Goal: Task Accomplishment & Management: Use online tool/utility

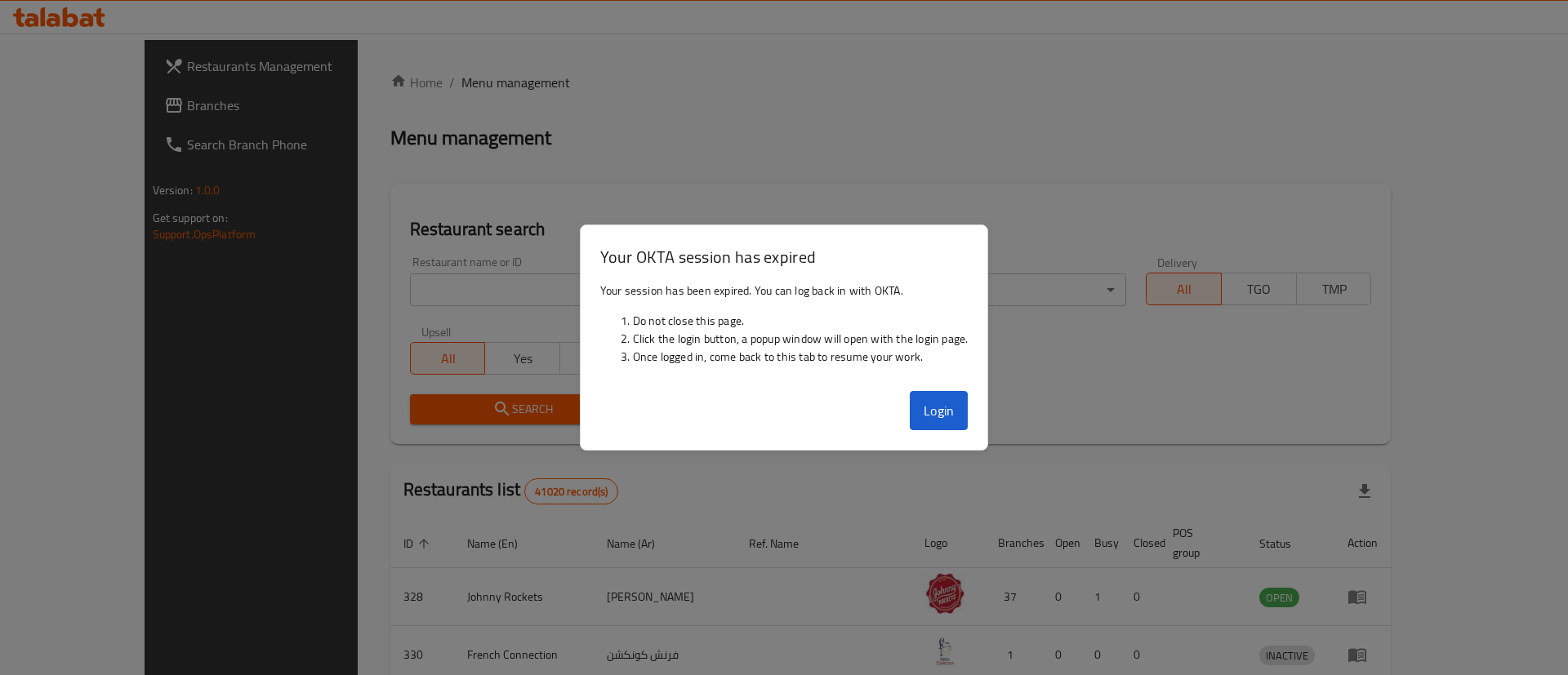
click at [871, 50] on div at bounding box center [784, 338] width 1568 height 675
click at [957, 420] on button "Login" at bounding box center [939, 411] width 59 height 39
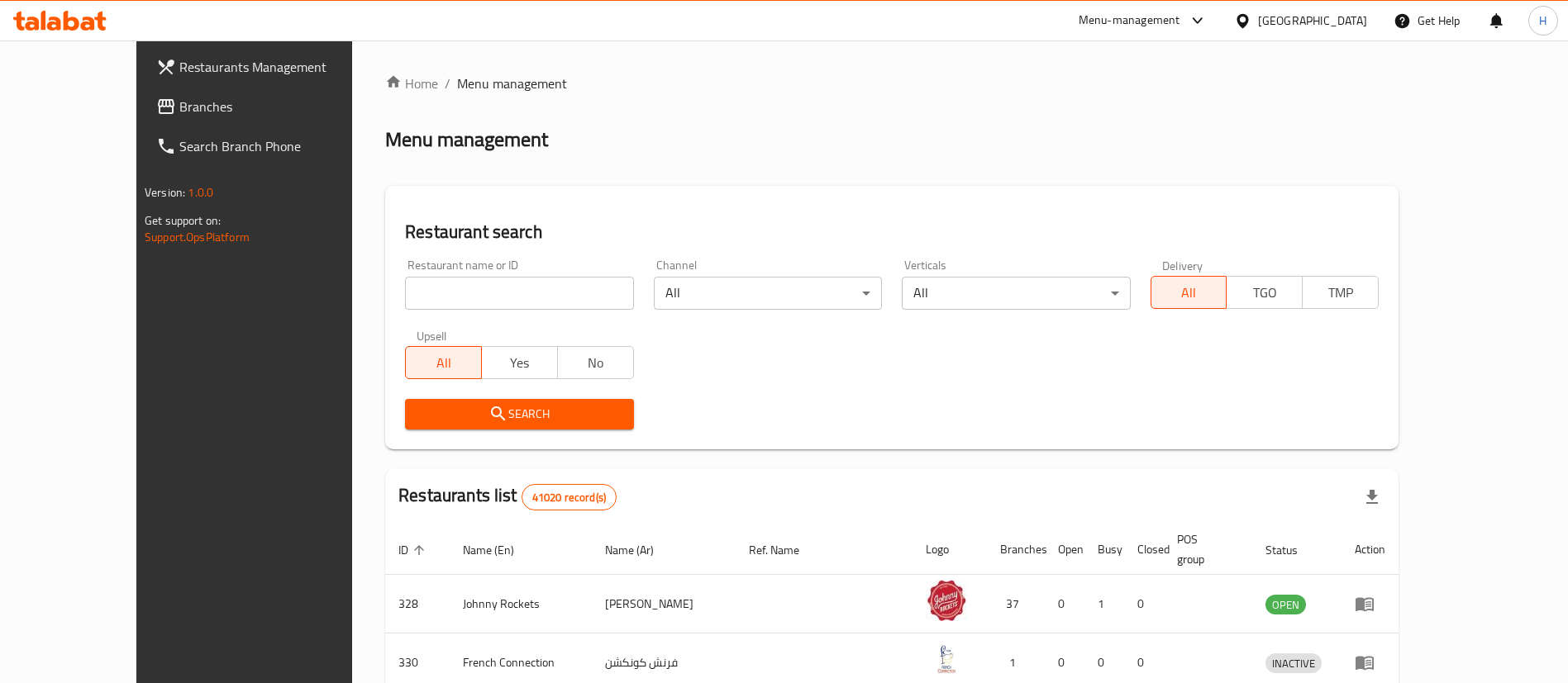
click at [143, 91] on link "Branches" at bounding box center [271, 106] width 255 height 40
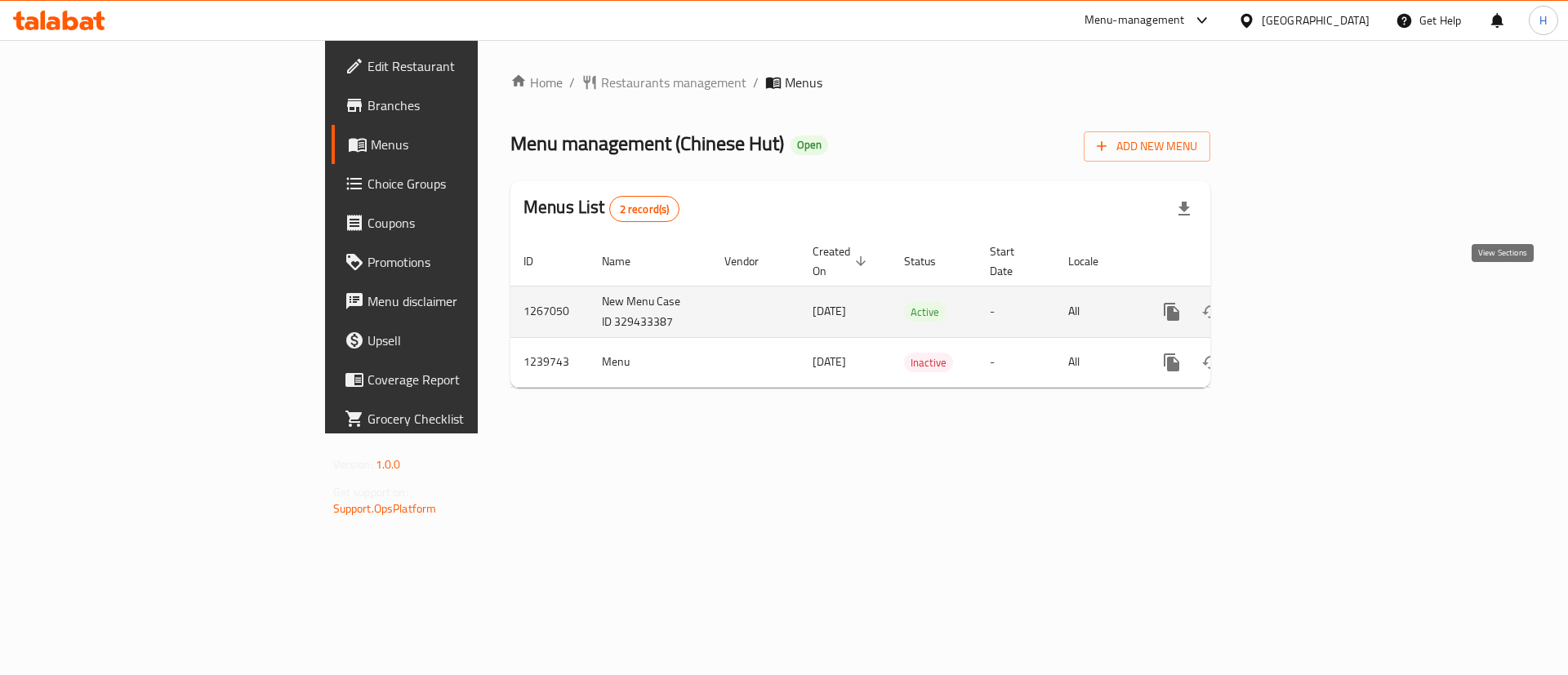
click at [1309, 292] on link "enhanced table" at bounding box center [1289, 312] width 39 height 39
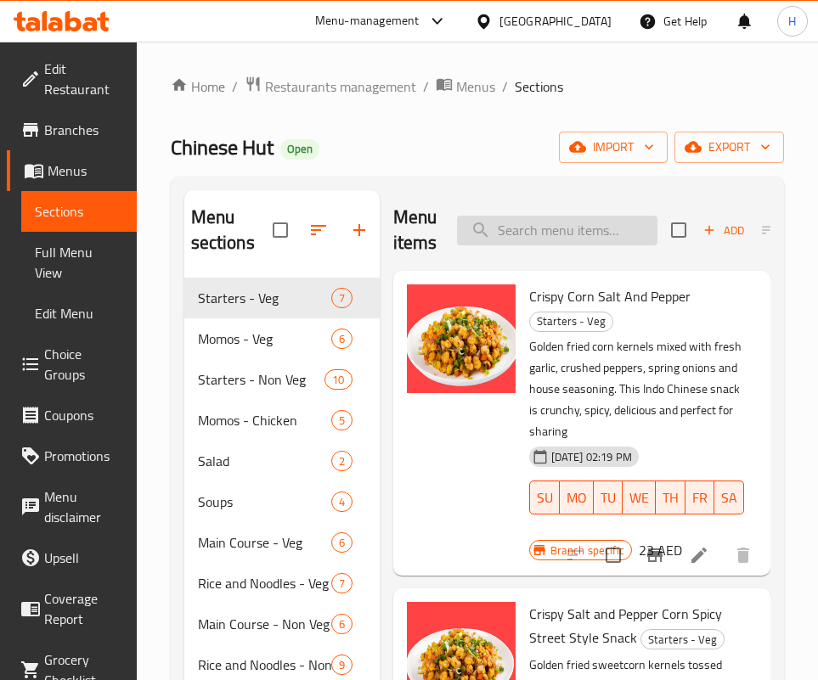
click at [531, 221] on input "search" at bounding box center [557, 231] width 200 height 30
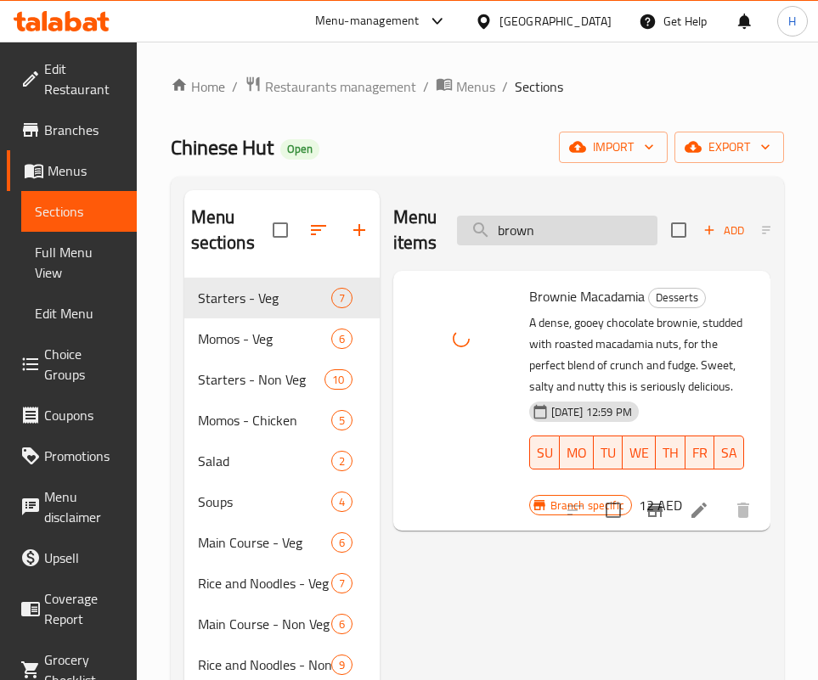
click at [537, 223] on input "brown" at bounding box center [557, 231] width 200 height 30
click at [538, 223] on input "brown" at bounding box center [557, 231] width 200 height 30
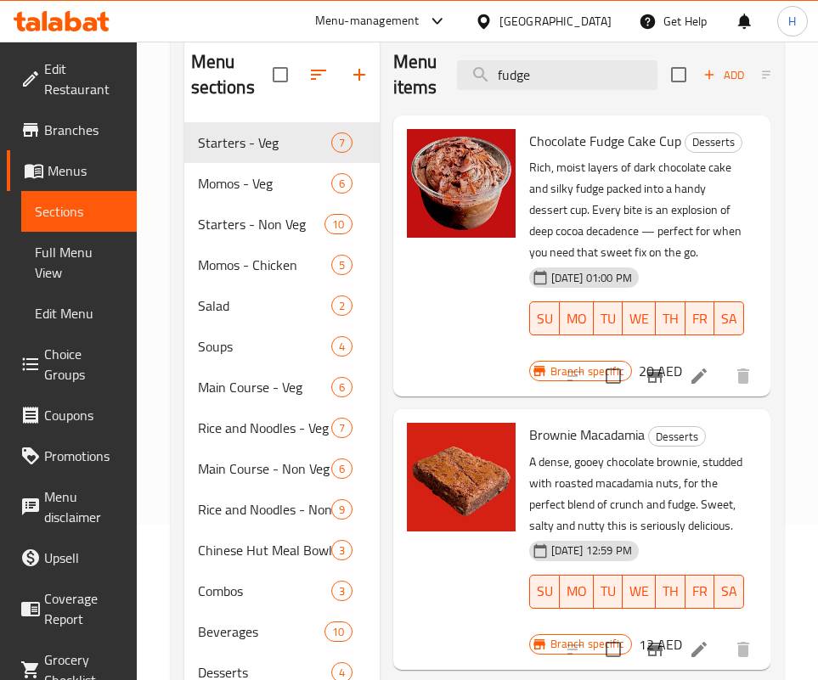
scroll to position [136, 0]
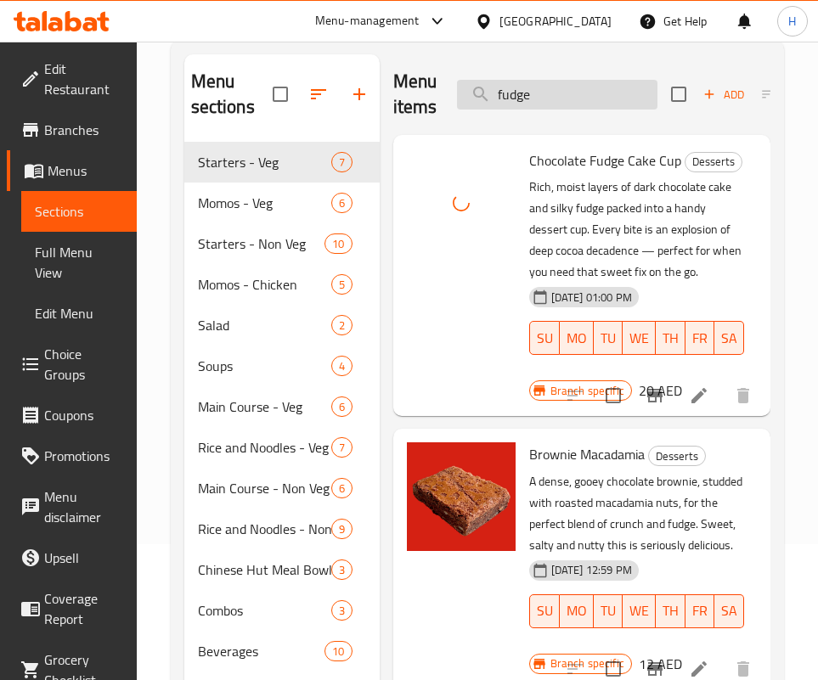
click at [583, 86] on input "fudge" at bounding box center [557, 95] width 200 height 30
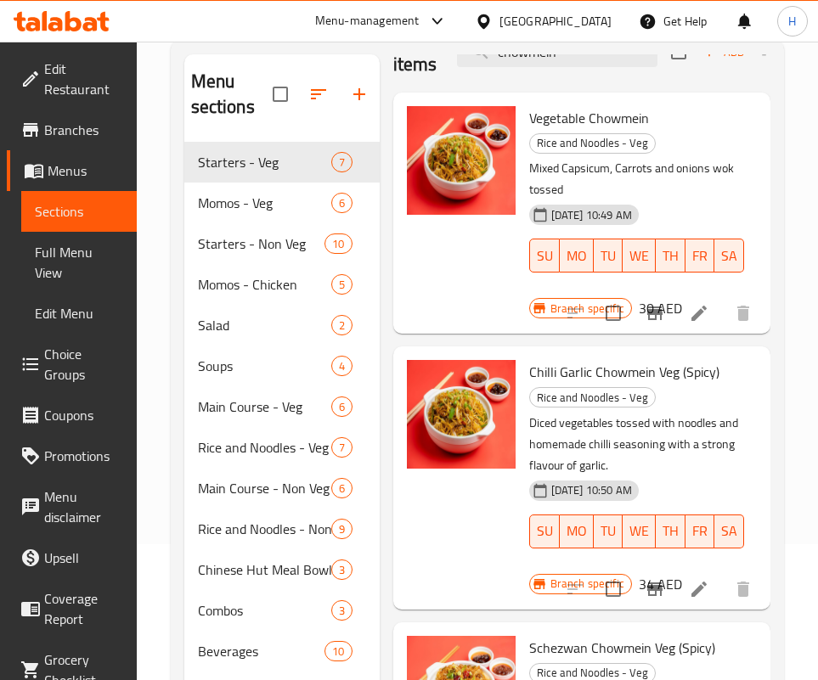
scroll to position [0, 0]
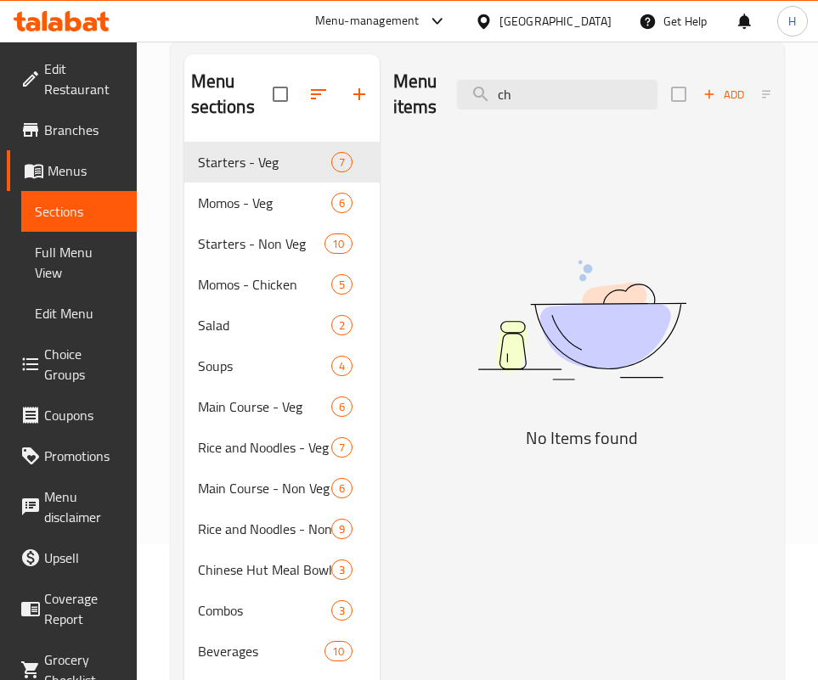
type input "c"
type input "m"
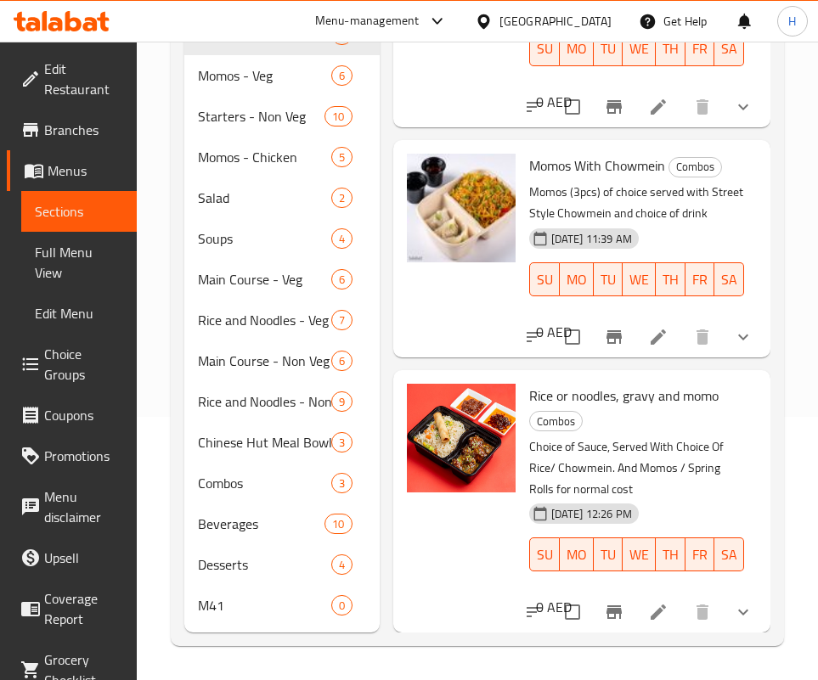
scroll to position [2135, 0]
click at [739, 610] on div at bounding box center [639, 612] width 250 height 41
click at [733, 602] on icon "show more" at bounding box center [743, 612] width 20 height 20
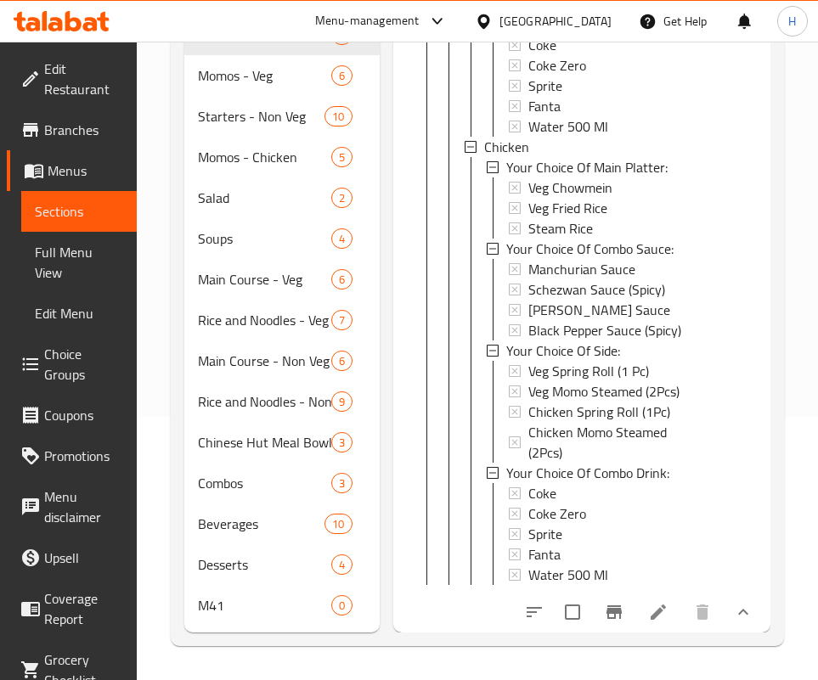
scroll to position [3425, 0]
click at [733, 602] on icon "show more" at bounding box center [743, 612] width 20 height 20
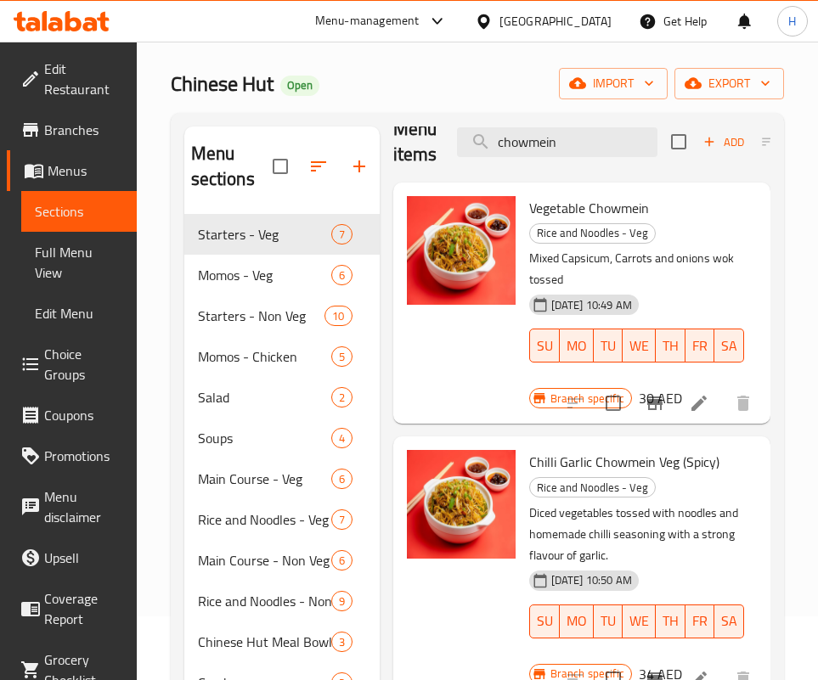
scroll to position [0, 0]
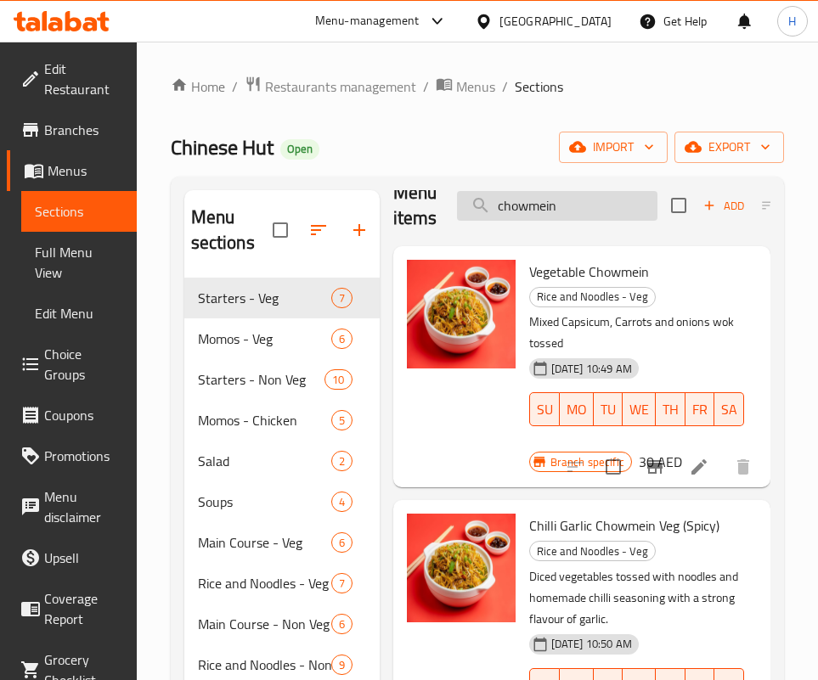
click at [538, 211] on input "chowmein" at bounding box center [557, 206] width 200 height 30
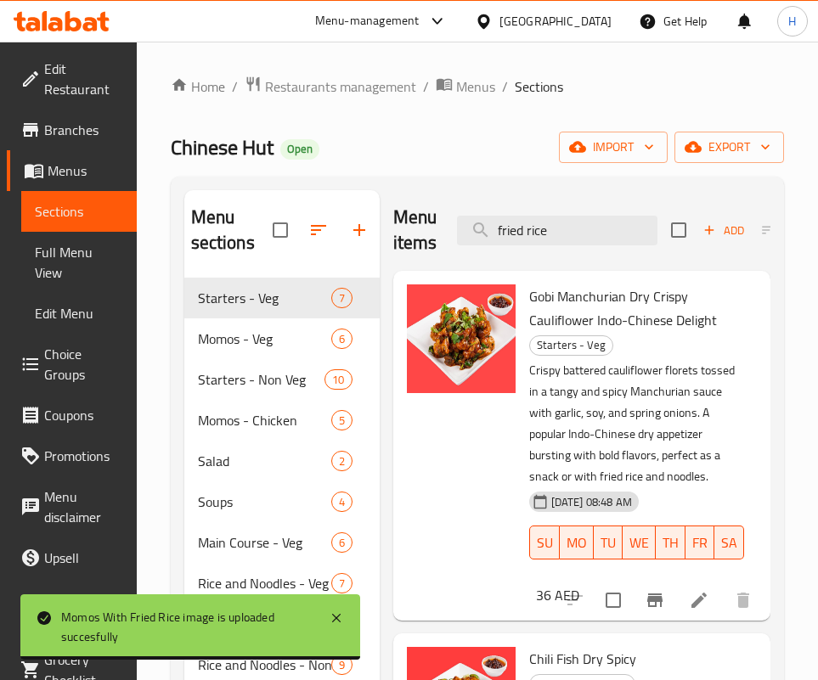
click at [603, 242] on input "fried rice" at bounding box center [557, 231] width 200 height 30
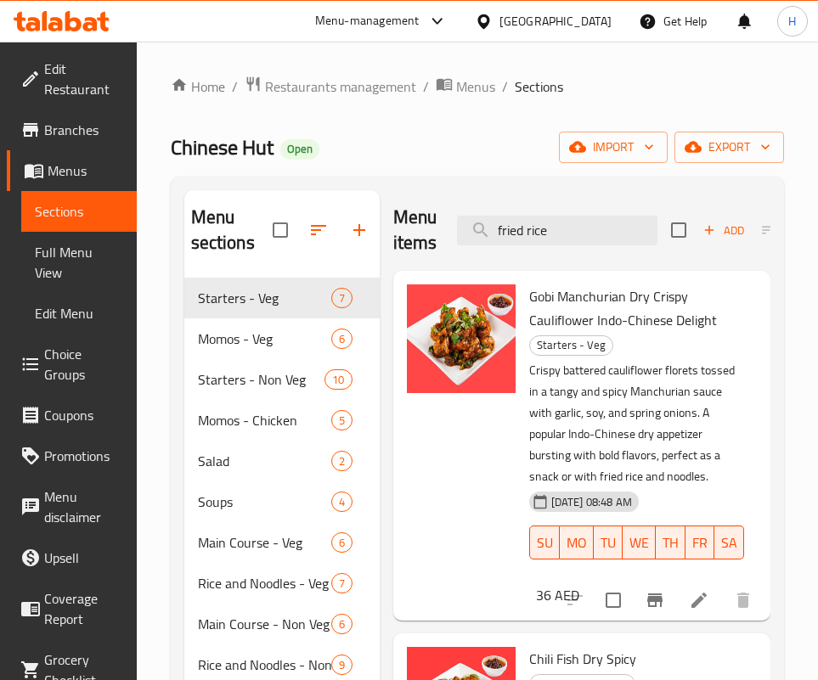
click at [603, 242] on input "fried rice" at bounding box center [557, 231] width 200 height 30
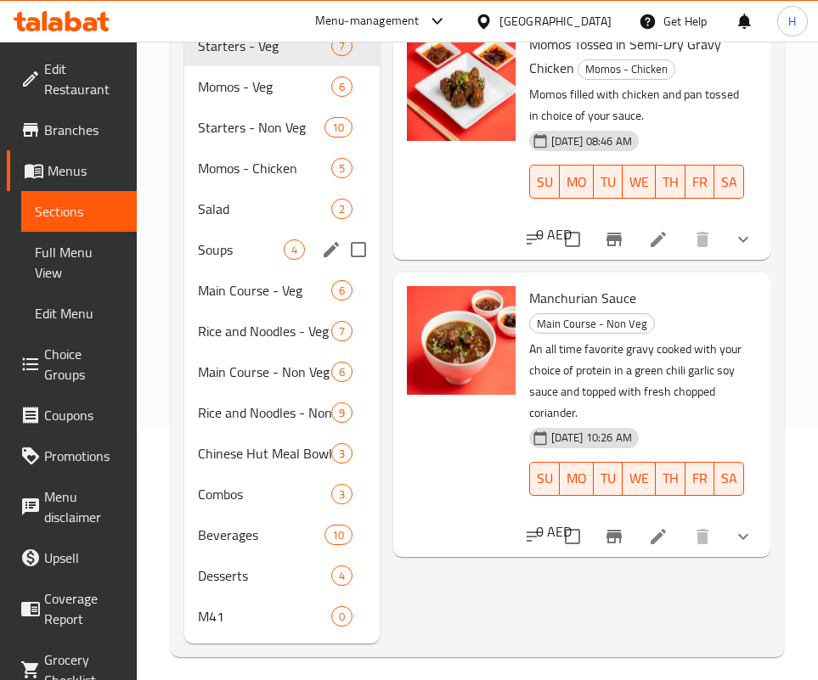
scroll to position [263, 0]
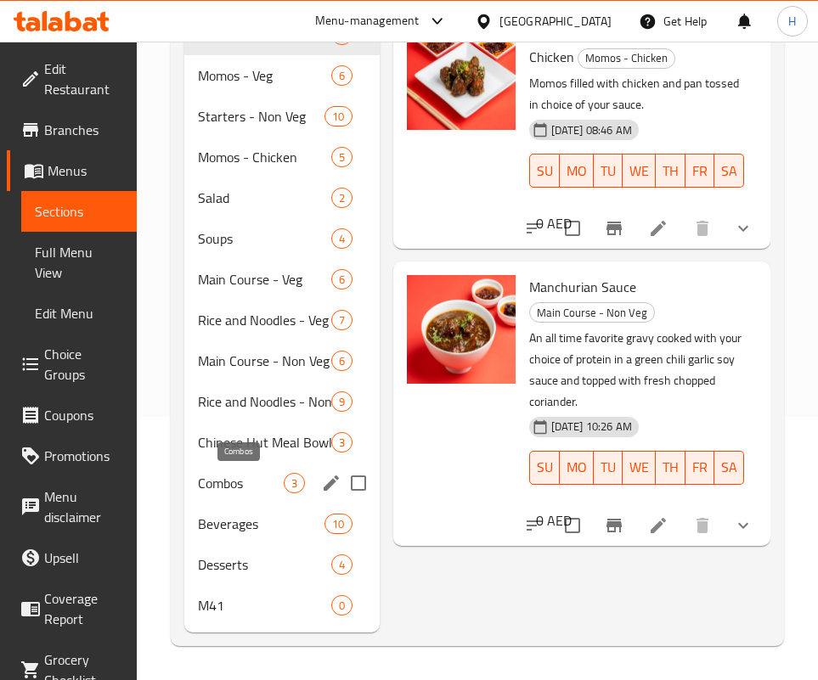
click at [257, 490] on span "Combos" at bounding box center [241, 483] width 86 height 20
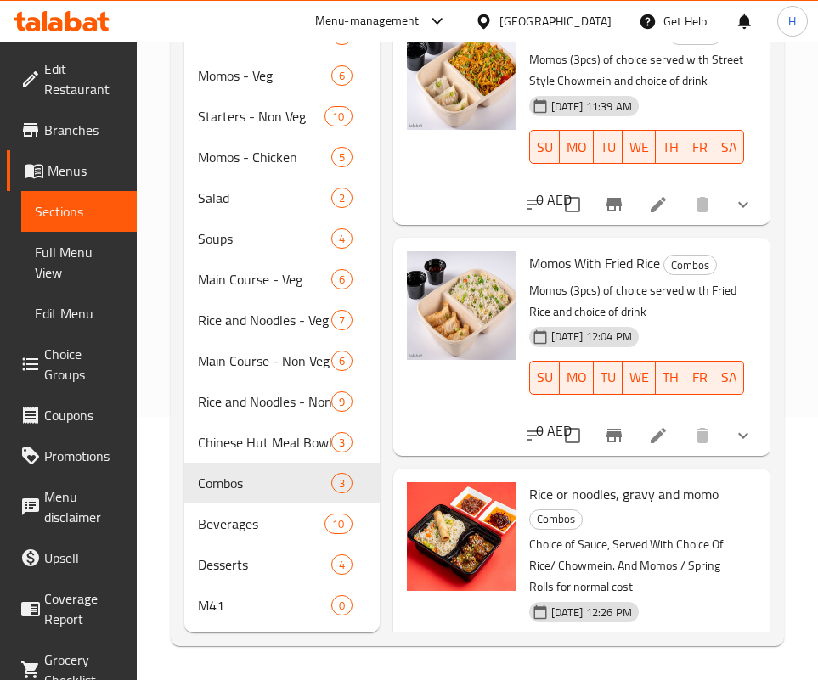
click at [674, 448] on div "Momos With Fried Rice Combos Momos (3pcs) of choice served with Fried Rice and …" at bounding box center [581, 347] width 363 height 204
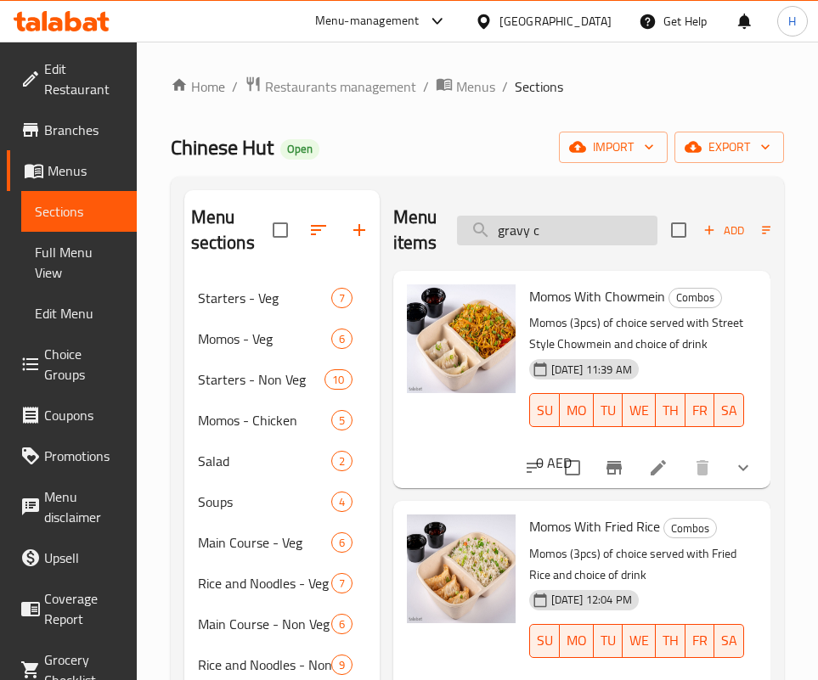
click at [520, 245] on input "gravy c" at bounding box center [557, 231] width 200 height 30
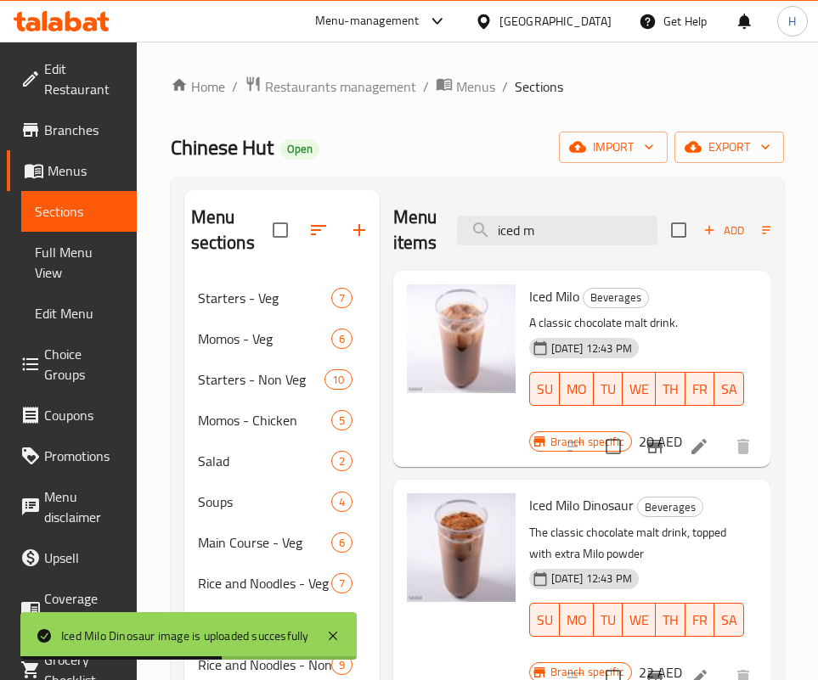
click at [548, 246] on div "Menu items iced m Add Sort Manage items" at bounding box center [581, 230] width 377 height 81
click at [548, 236] on input "iced m" at bounding box center [557, 231] width 200 height 30
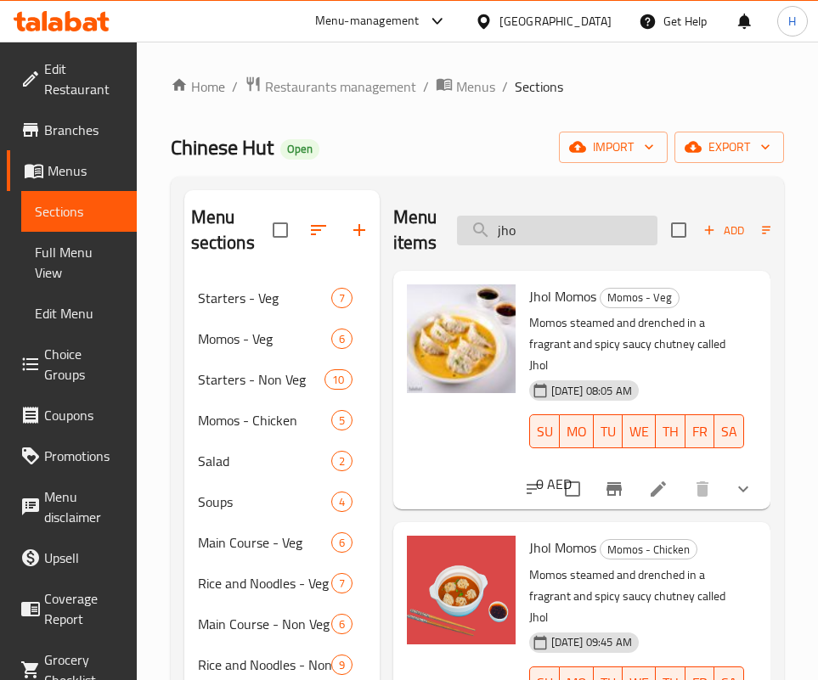
click at [565, 226] on input "jho" at bounding box center [557, 231] width 200 height 30
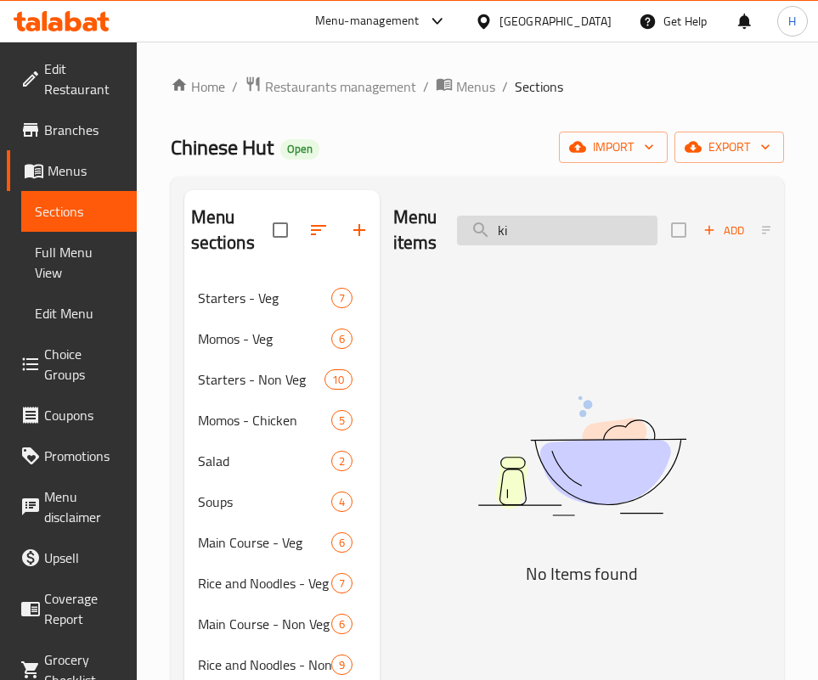
type input "k"
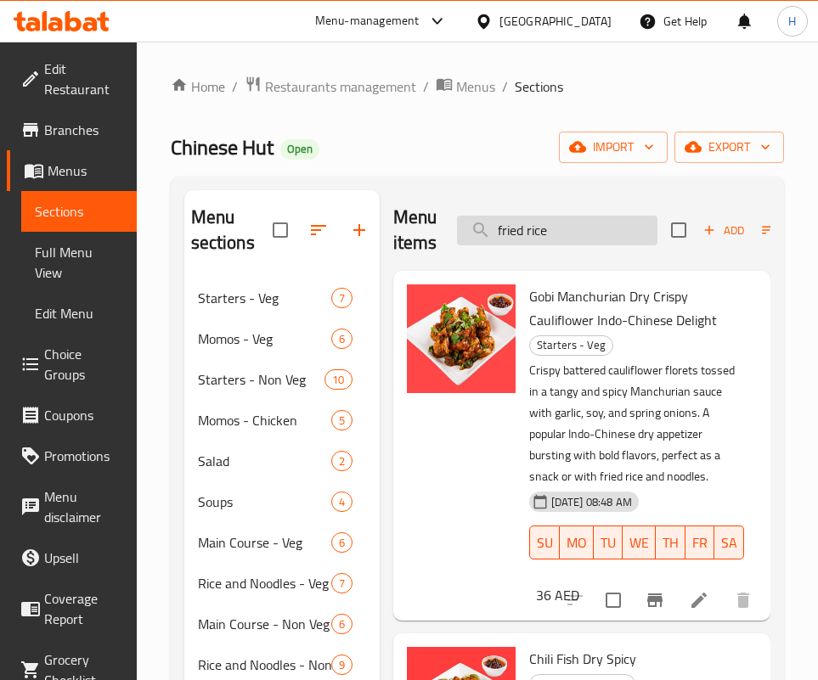
click at [621, 231] on input "fried rice" at bounding box center [557, 231] width 200 height 30
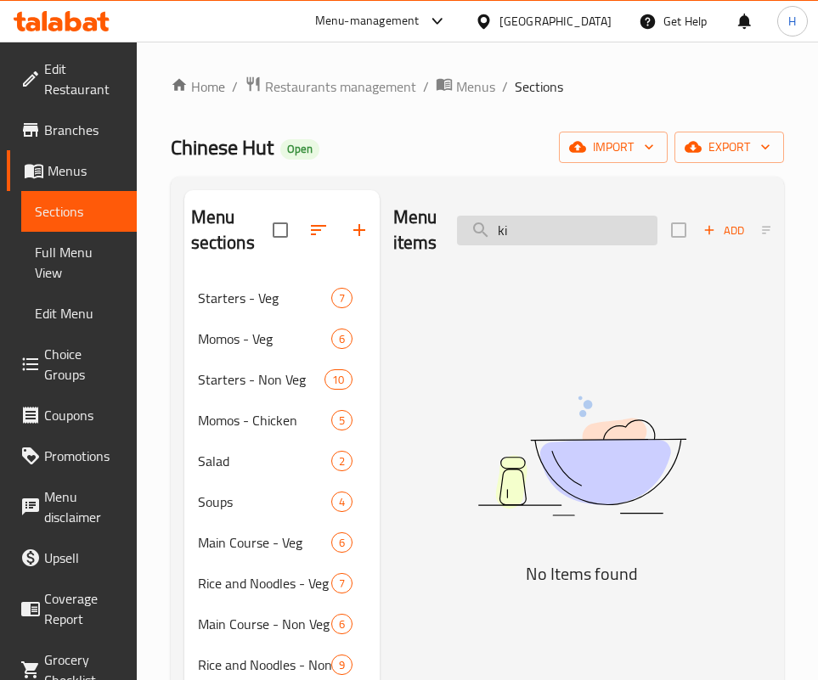
type input "k"
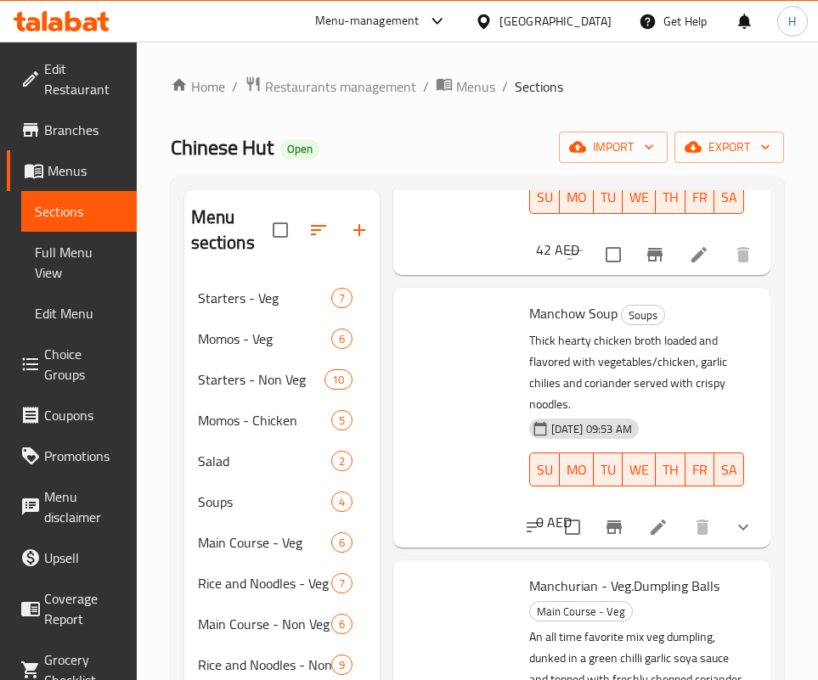
scroll to position [5305, 0]
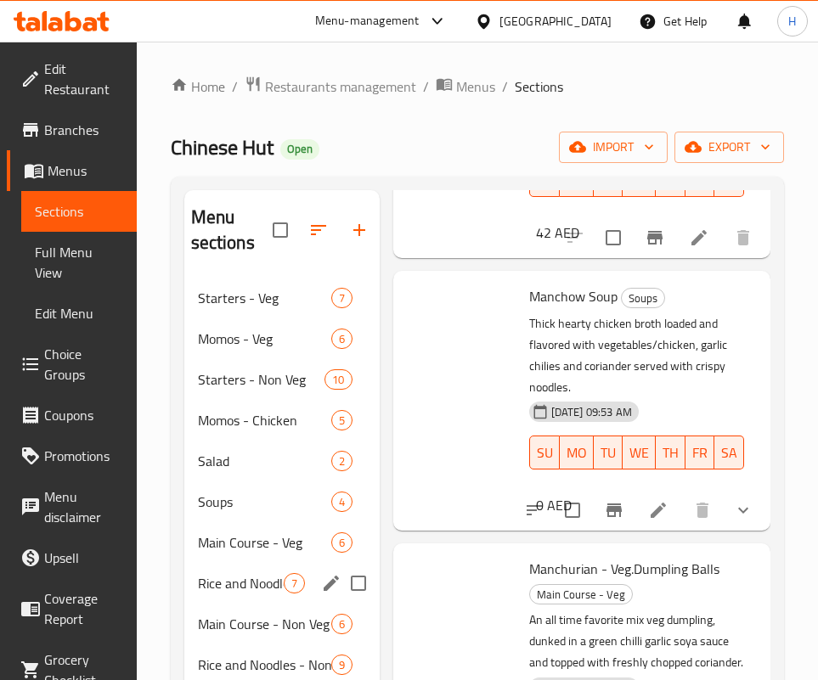
click at [239, 592] on span "Rice and Noodles - Veg" at bounding box center [241, 583] width 86 height 20
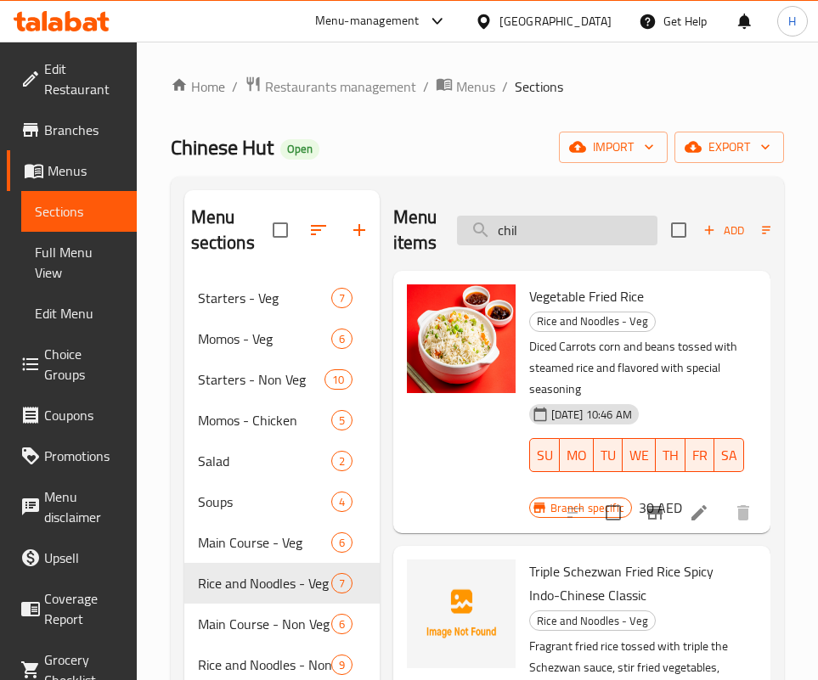
click at [589, 222] on input "chil" at bounding box center [557, 231] width 200 height 30
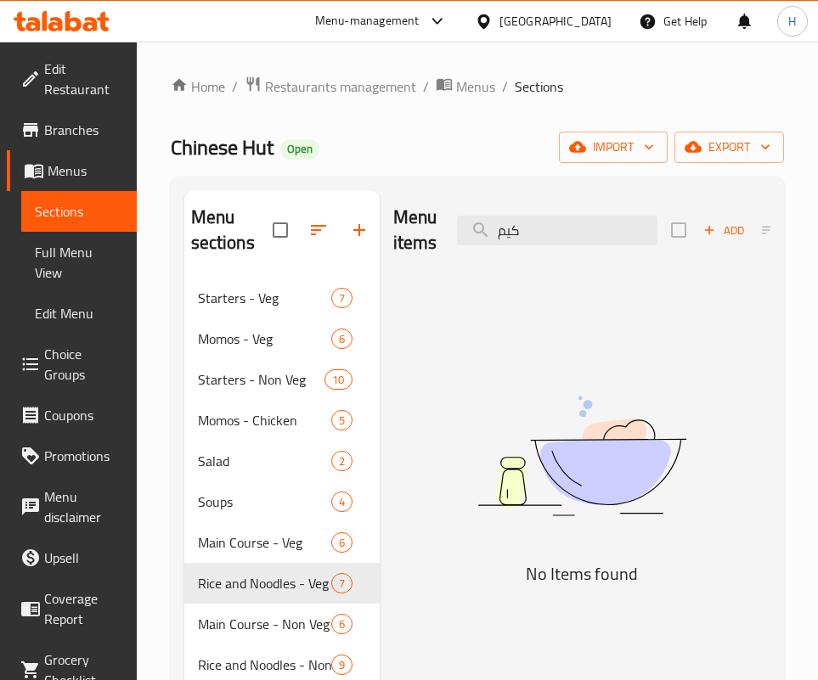
click at [537, 571] on h5 "No Items found" at bounding box center [581, 573] width 377 height 27
click at [537, 247] on div "Menu items كيم Add Sort Manage items" at bounding box center [581, 230] width 377 height 81
click at [580, 233] on input "كيم" at bounding box center [557, 231] width 200 height 30
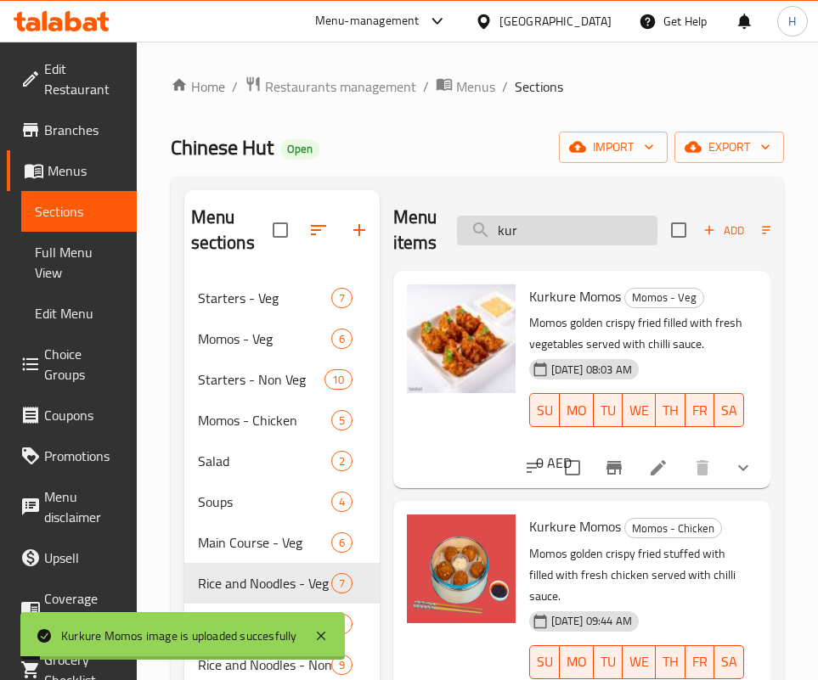
click at [591, 218] on input "kur" at bounding box center [557, 231] width 200 height 30
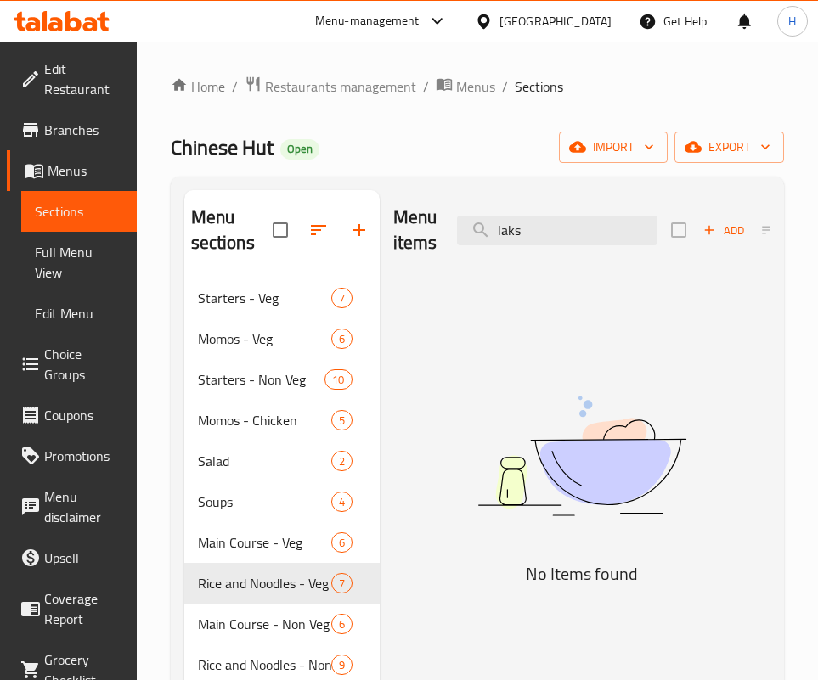
drag, startPoint x: 547, startPoint y: 622, endPoint x: 522, endPoint y: 546, distance: 80.3
click at [547, 623] on div "Menu items laks Add Sort Manage items No Items found" at bounding box center [575, 543] width 391 height 706
click at [540, 231] on input "laks" at bounding box center [557, 231] width 200 height 30
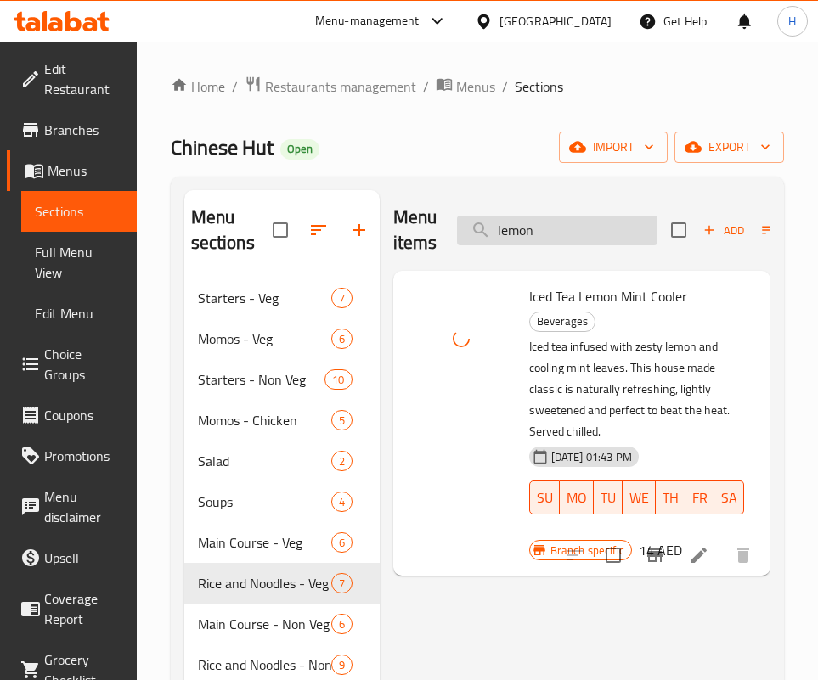
click at [603, 233] on input "lemon" at bounding box center [557, 231] width 200 height 30
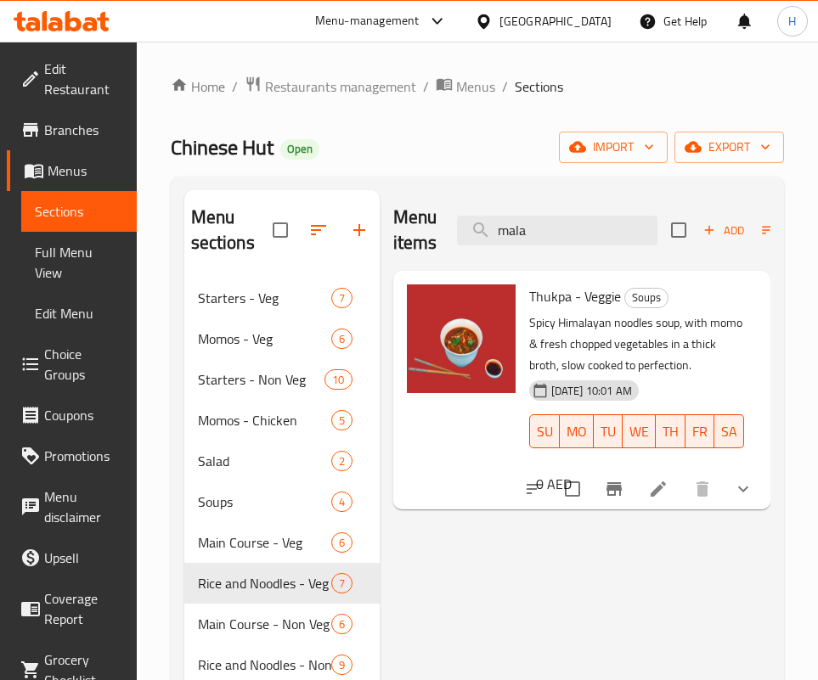
click at [746, 498] on icon "show more" at bounding box center [743, 489] width 20 height 20
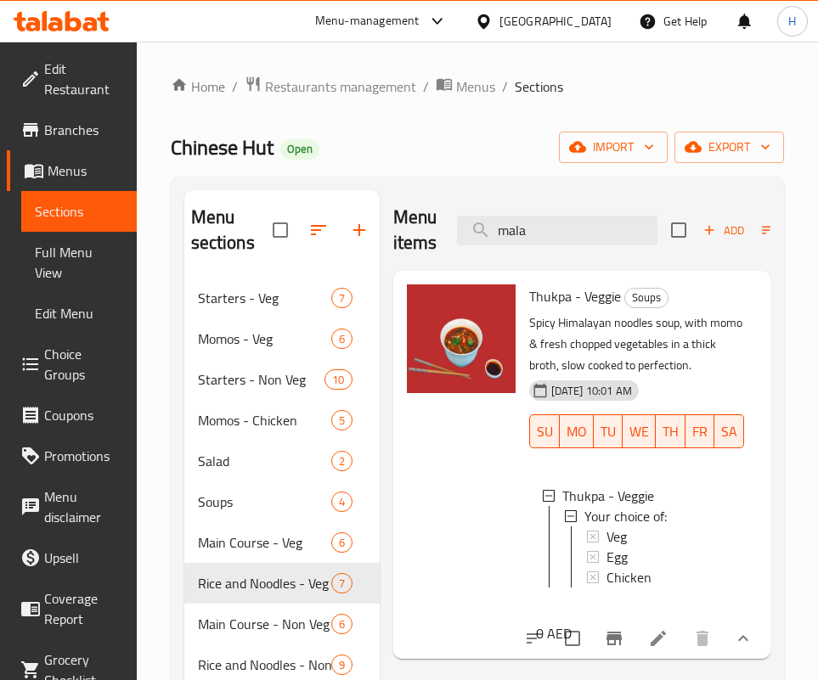
drag, startPoint x: 477, startPoint y: 491, endPoint x: 483, endPoint y: 483, distance: 9.7
click at [480, 488] on div at bounding box center [461, 465] width 122 height 374
click at [526, 216] on input "mala" at bounding box center [557, 231] width 200 height 30
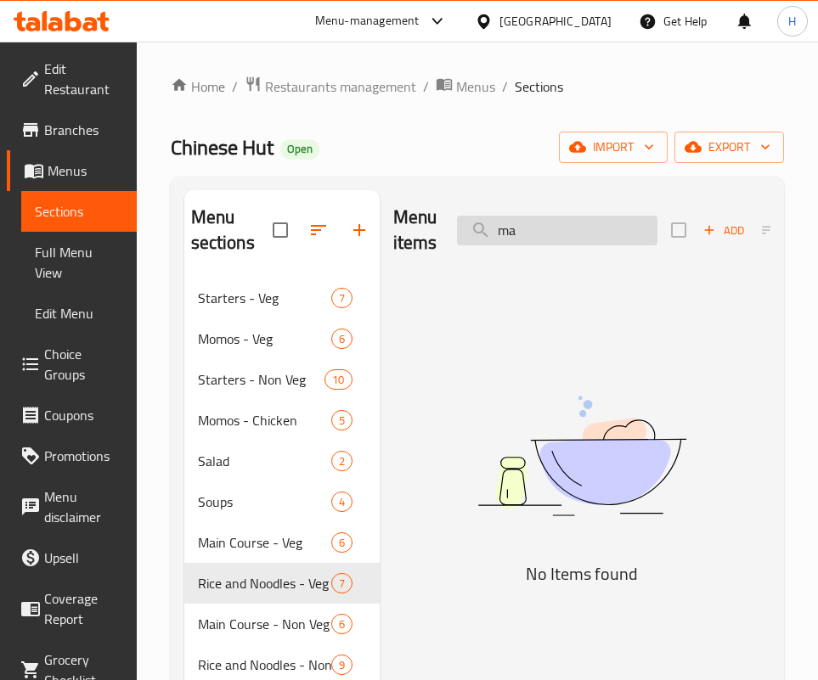
type input "m"
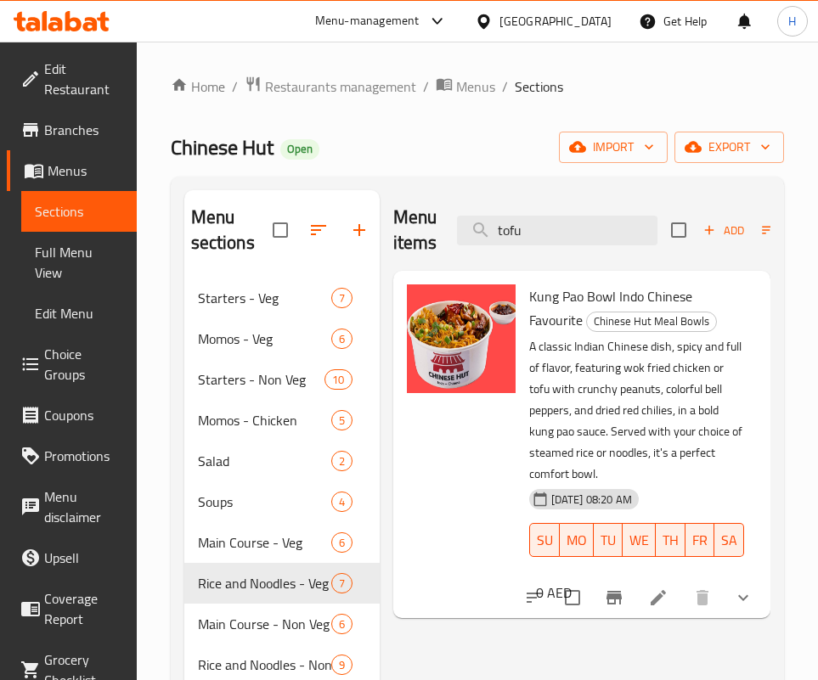
click at [496, 502] on div at bounding box center [461, 445] width 122 height 334
click at [526, 220] on input "tofu" at bounding box center [557, 231] width 200 height 30
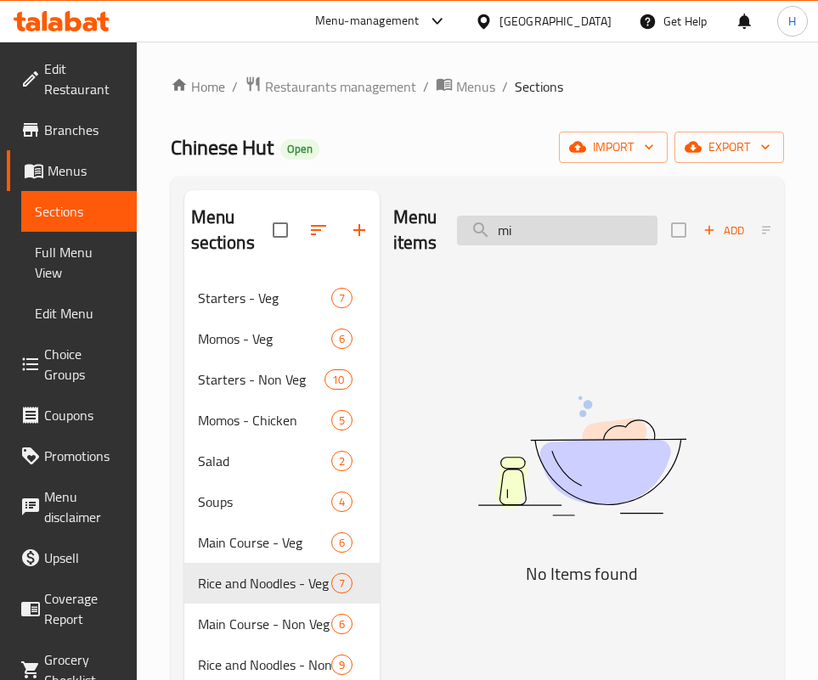
type input "m"
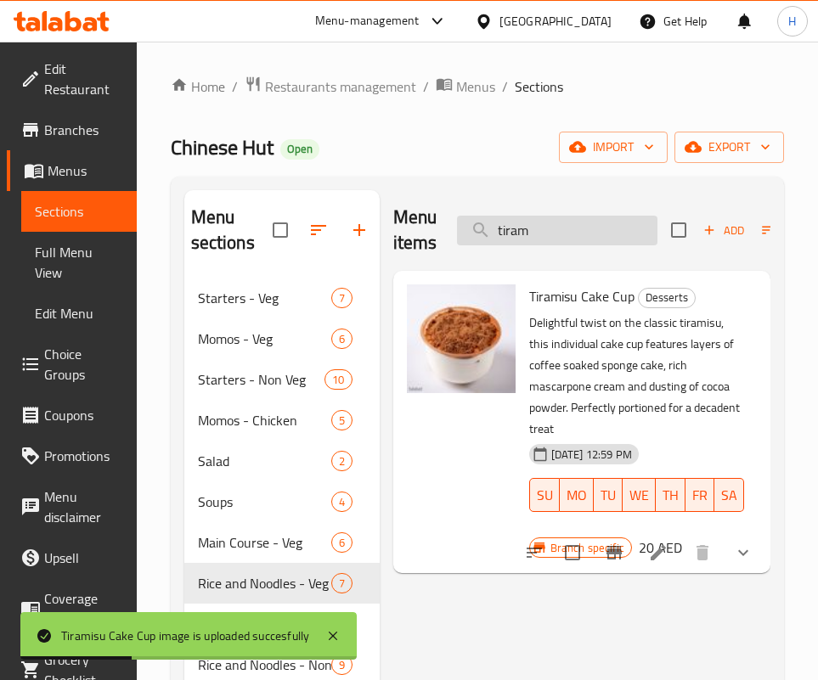
click at [600, 216] on input "tiram" at bounding box center [557, 231] width 200 height 30
type input "m"
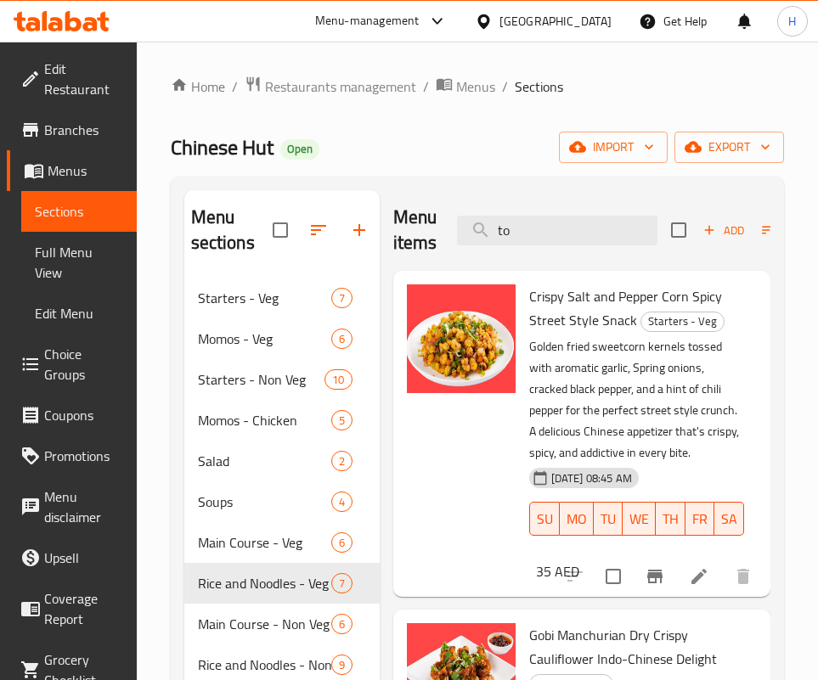
type input "t"
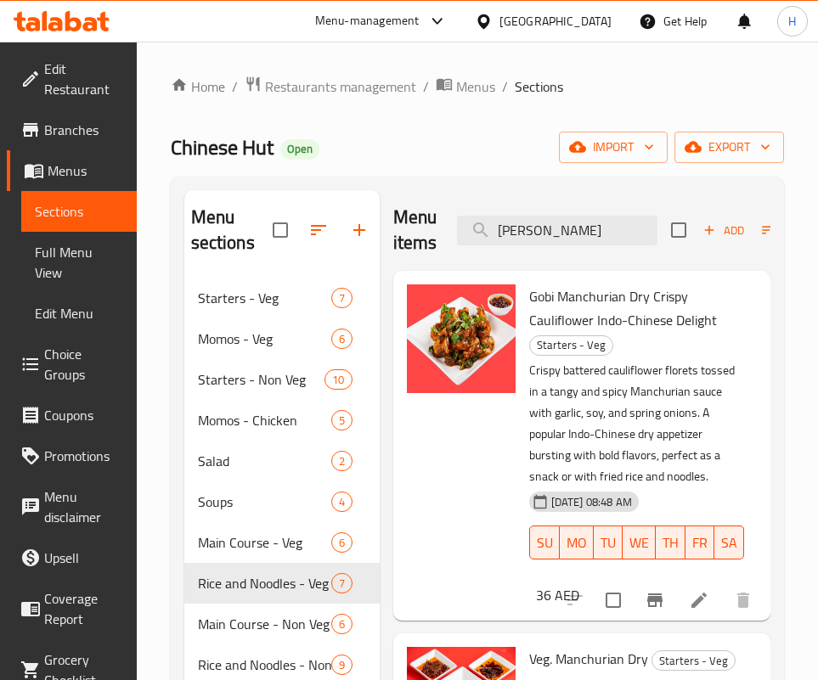
click at [582, 247] on div "Menu items [PERSON_NAME] Add Sort Manage items" at bounding box center [581, 230] width 377 height 81
click at [590, 241] on input "[PERSON_NAME]" at bounding box center [557, 231] width 200 height 30
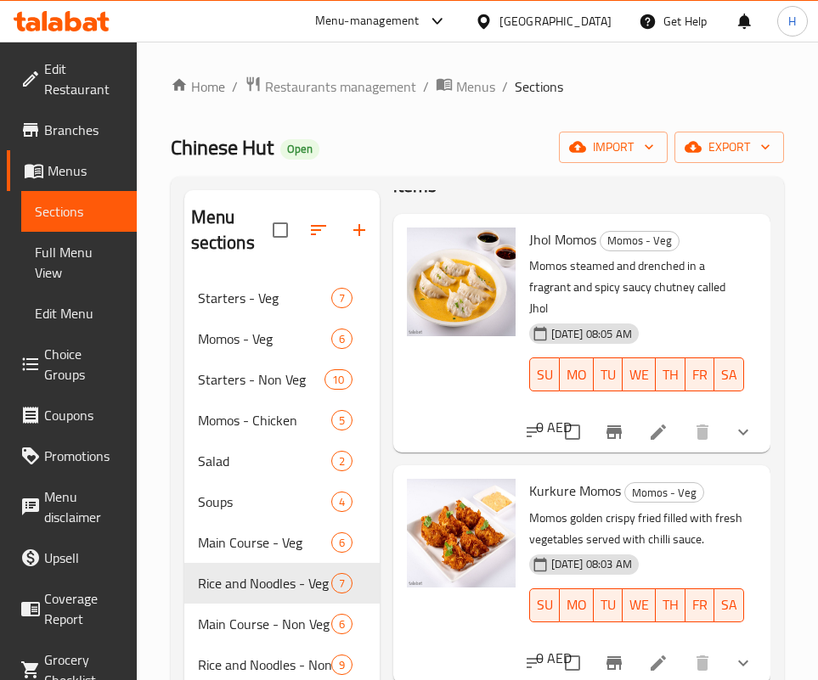
scroll to position [127, 0]
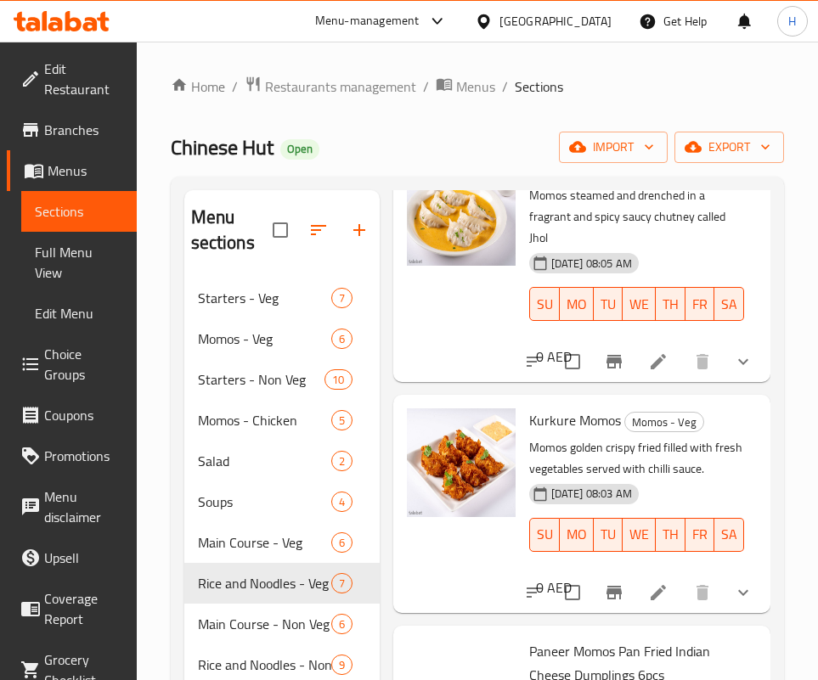
drag, startPoint x: 772, startPoint y: 257, endPoint x: 764, endPoint y: 290, distance: 33.2
click at [764, 290] on div "Menu sections Starters - Veg 7 Momos - Veg 6 Starters - Non Veg 10 Momos - Chic…" at bounding box center [477, 543] width 613 height 733
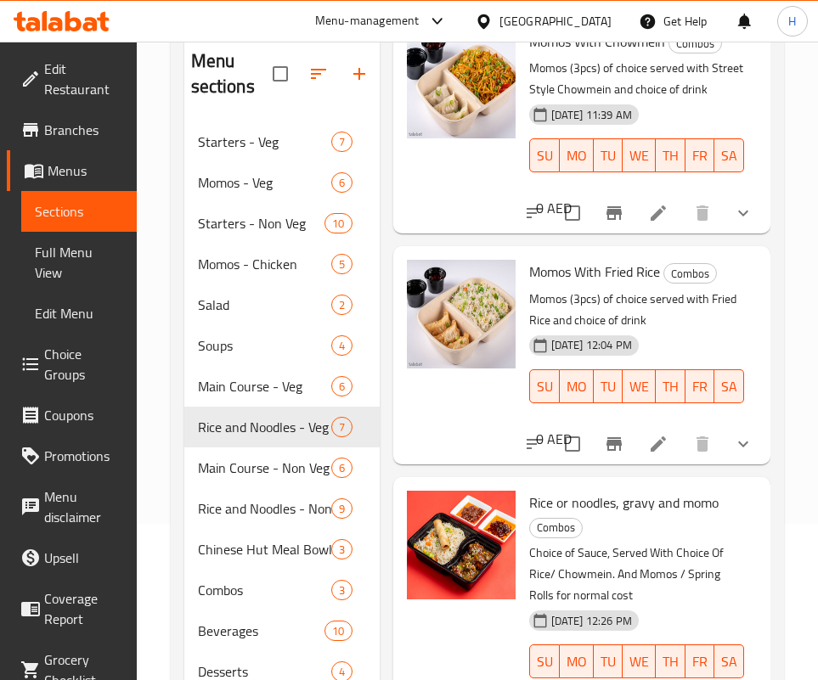
scroll to position [166, 0]
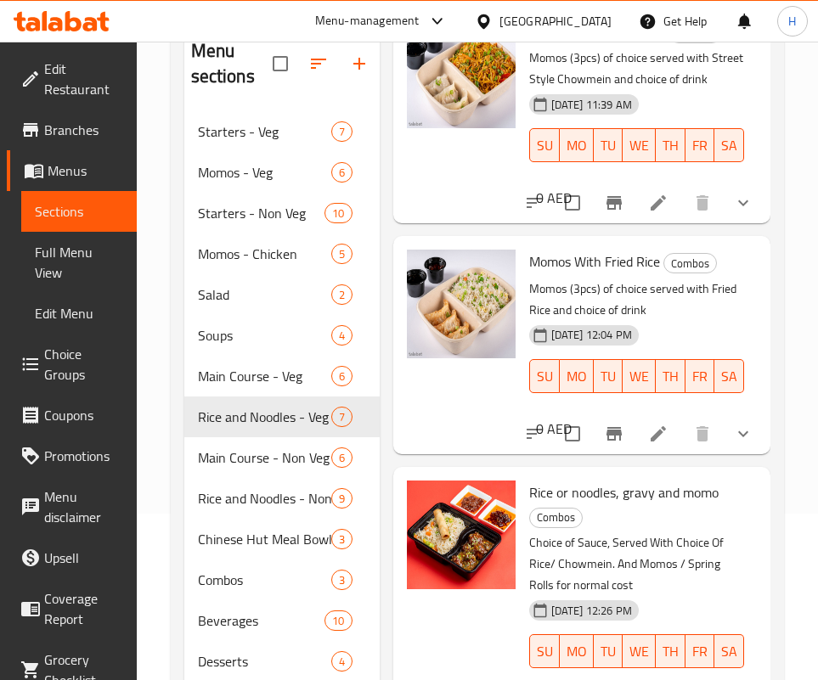
click at [571, 210] on div "0 AED" at bounding box center [550, 198] width 42 height 24
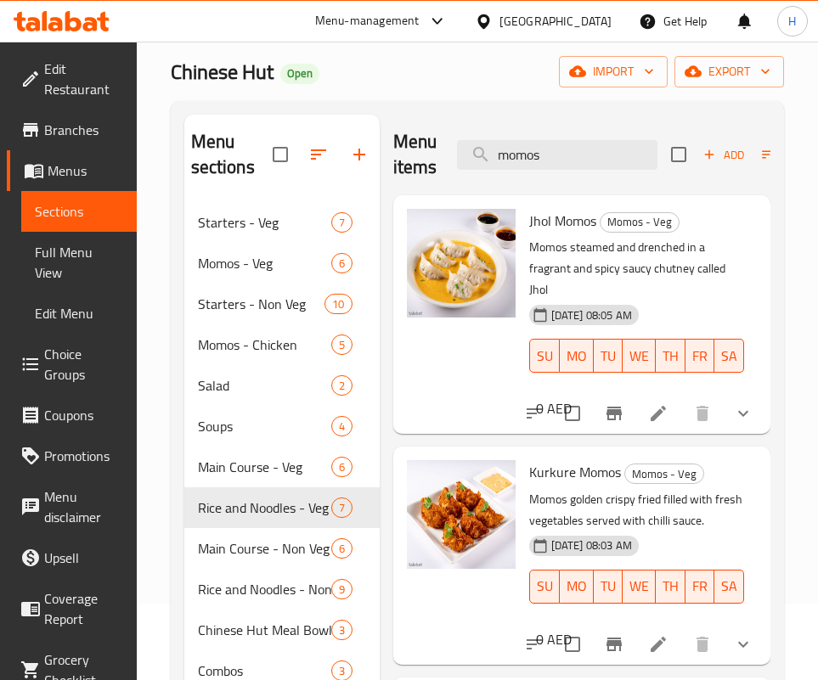
scroll to position [53, 0]
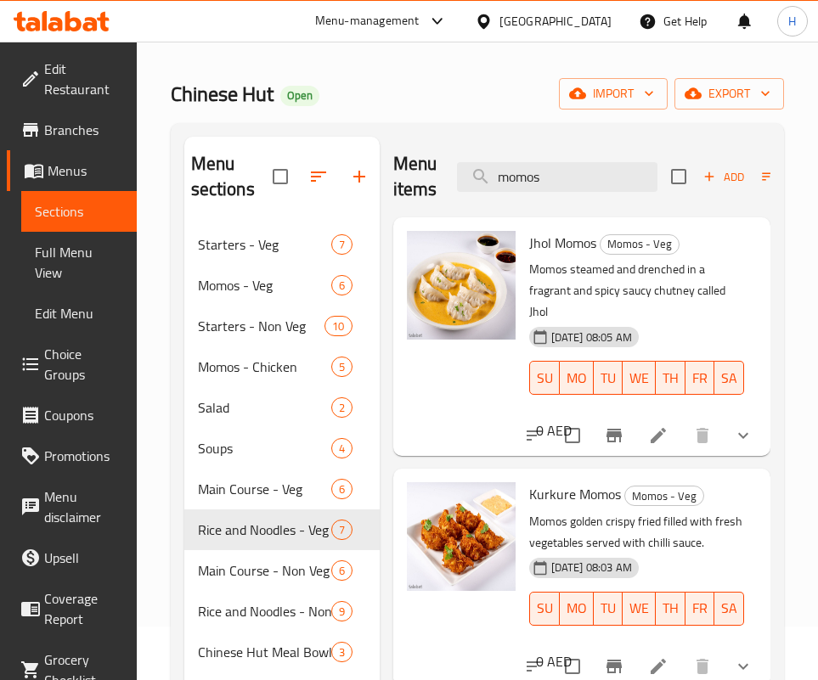
click at [563, 156] on div "Menu items momos Add Sort Manage items" at bounding box center [581, 177] width 377 height 81
click at [559, 180] on input "momos" at bounding box center [557, 177] width 200 height 30
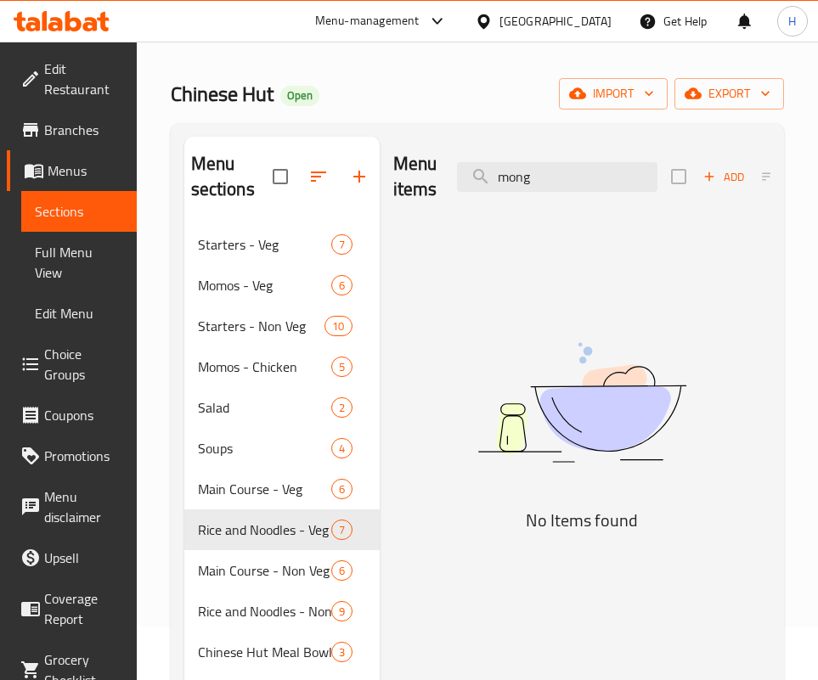
drag, startPoint x: 592, startPoint y: 489, endPoint x: 650, endPoint y: 375, distance: 128.0
click at [592, 489] on img at bounding box center [581, 402] width 377 height 200
click at [638, 160] on div "Menu items mong Add Sort Manage items" at bounding box center [581, 177] width 377 height 81
click at [636, 160] on div "Menu items mong Add Sort Manage items" at bounding box center [581, 177] width 377 height 81
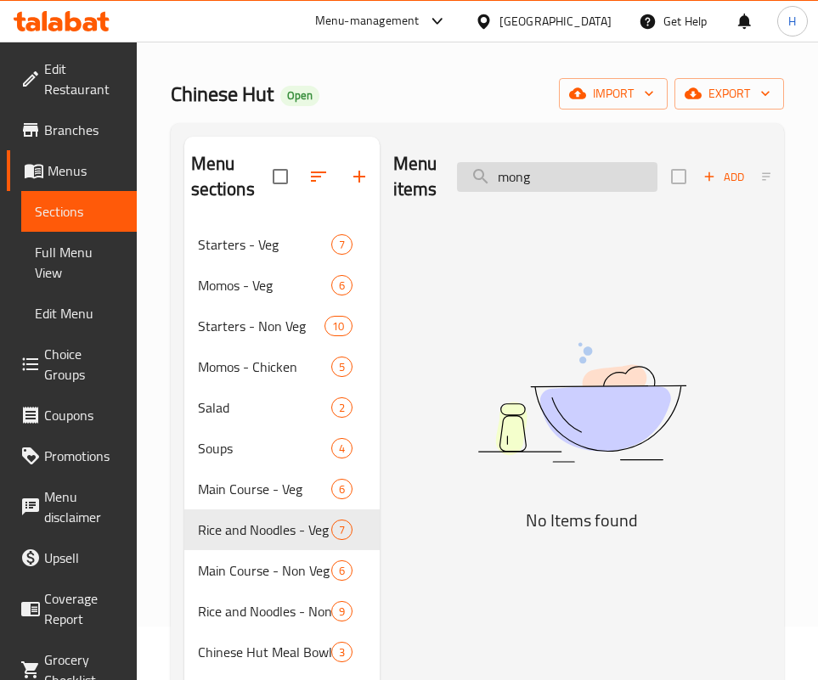
click at [549, 180] on input "mong" at bounding box center [557, 177] width 200 height 30
click at [550, 180] on input "mong" at bounding box center [557, 177] width 200 height 30
click at [518, 586] on div "Menu items nasi Add Sort Manage items No Items found" at bounding box center [575, 490] width 391 height 706
click at [556, 177] on input "nasi" at bounding box center [557, 177] width 200 height 30
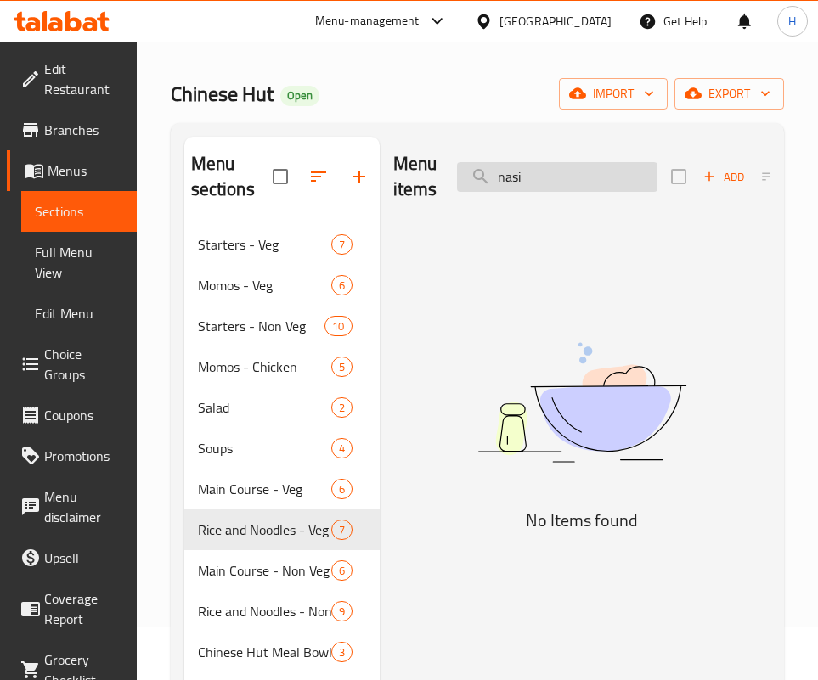
click at [556, 177] on input "nasi" at bounding box center [557, 177] width 200 height 30
click at [599, 450] on img at bounding box center [581, 402] width 377 height 200
click at [572, 182] on input "nasi" at bounding box center [557, 177] width 200 height 30
click at [534, 475] on img at bounding box center [581, 402] width 377 height 200
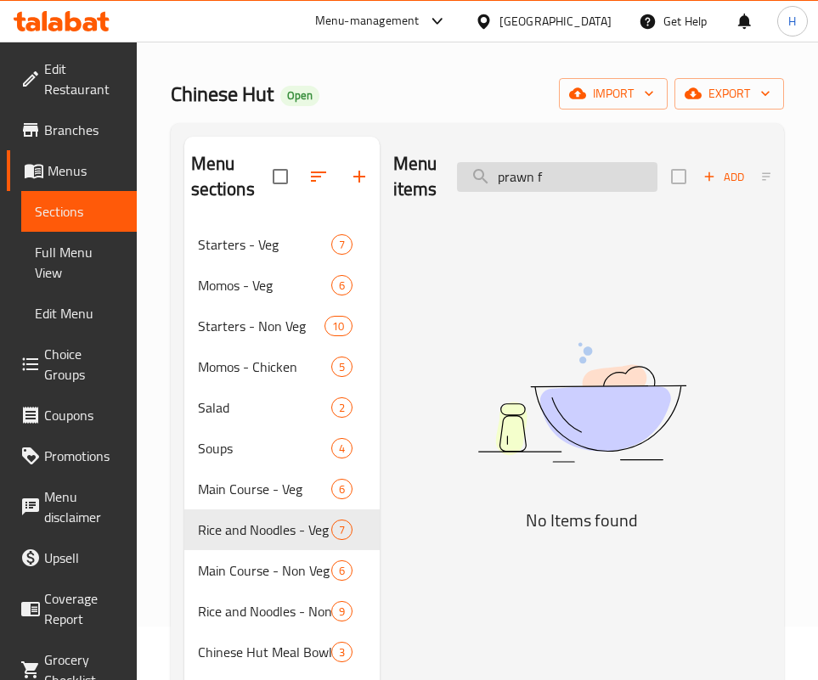
click at [565, 162] on input "prawn f" at bounding box center [557, 177] width 200 height 30
type input "r"
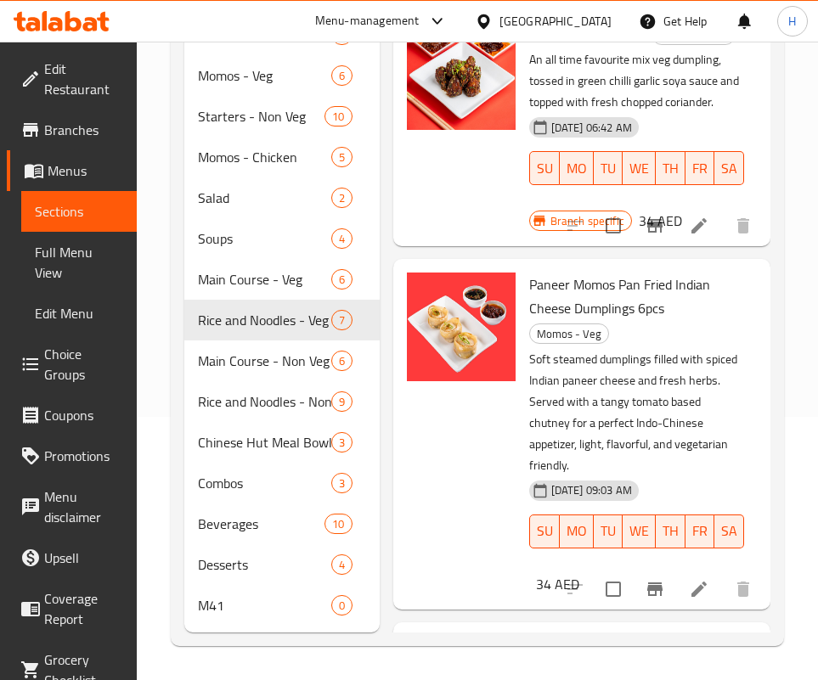
scroll to position [228, 0]
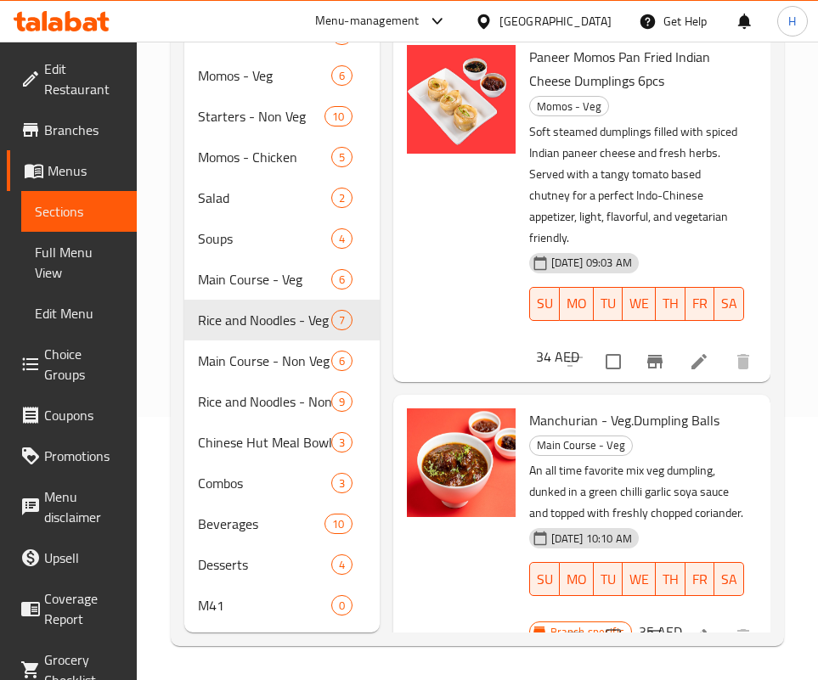
click at [579, 368] on div "34 AED" at bounding box center [554, 357] width 50 height 24
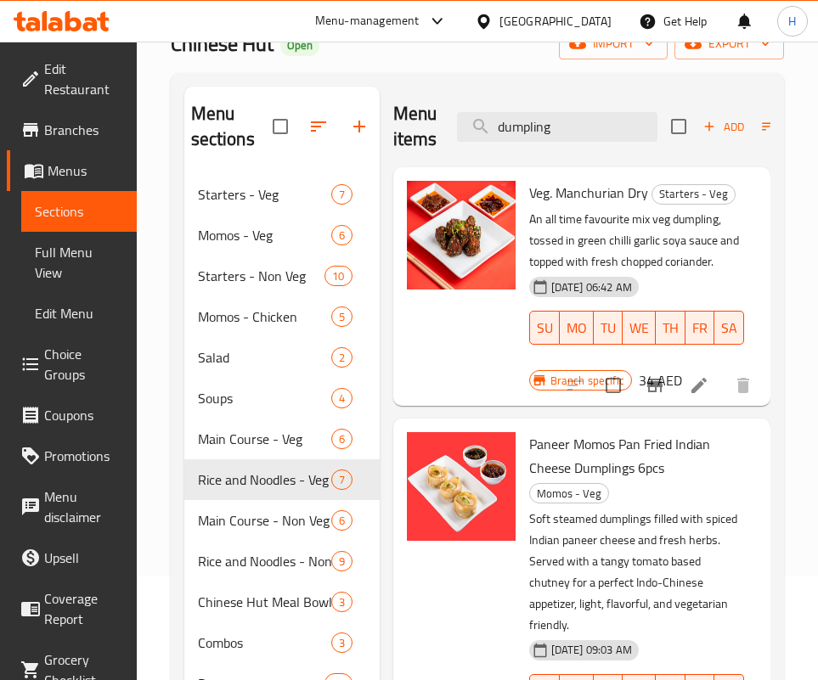
scroll to position [127, 0]
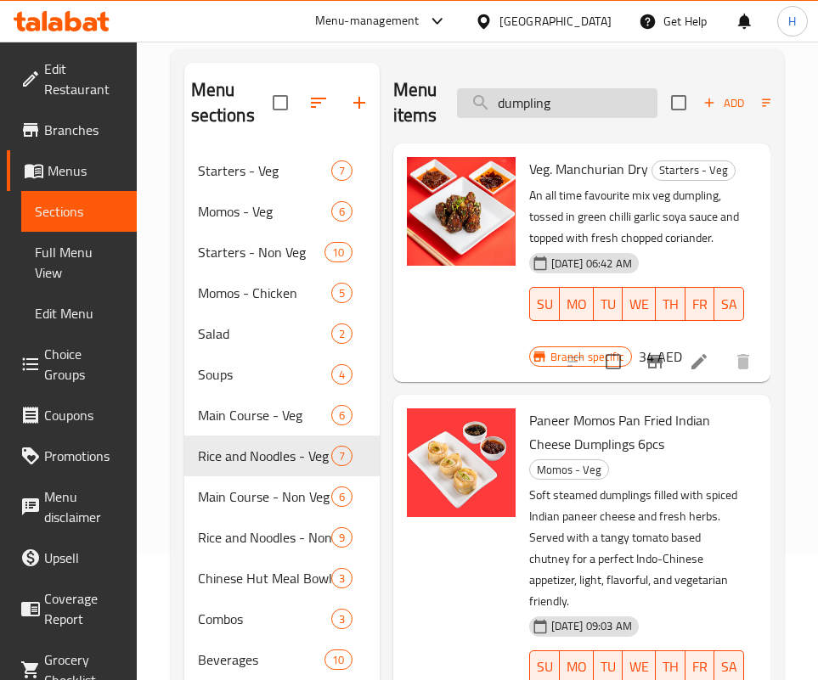
click at [570, 105] on input "dumpling" at bounding box center [557, 103] width 200 height 30
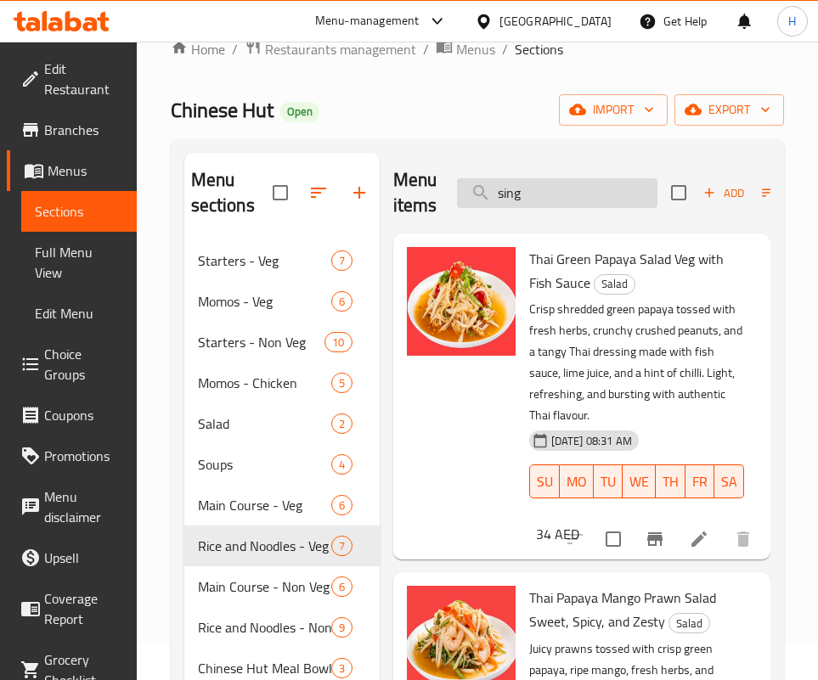
scroll to position [0, 0]
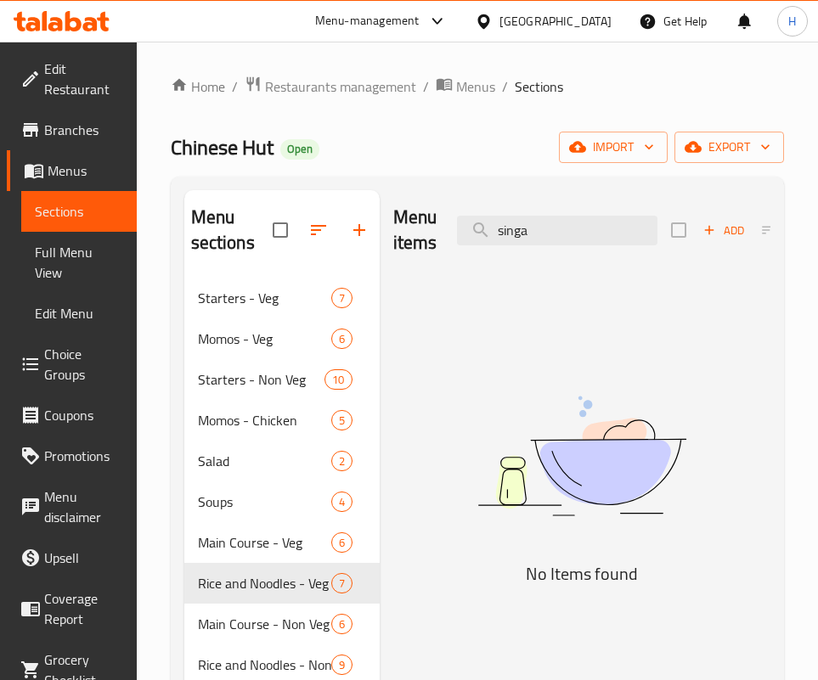
click at [566, 514] on img at bounding box center [581, 456] width 377 height 200
click at [503, 229] on input "singa" at bounding box center [557, 231] width 200 height 30
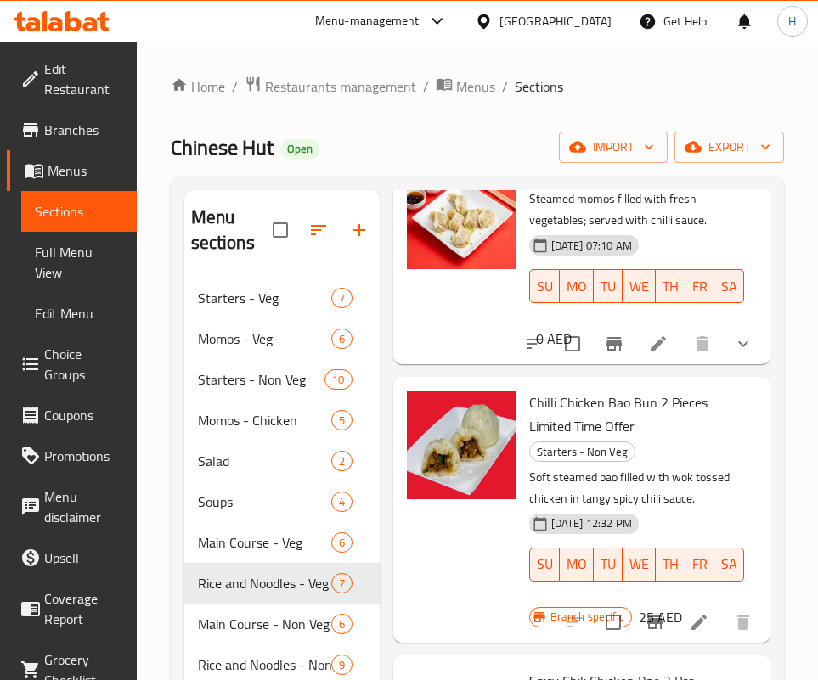
scroll to position [891, 0]
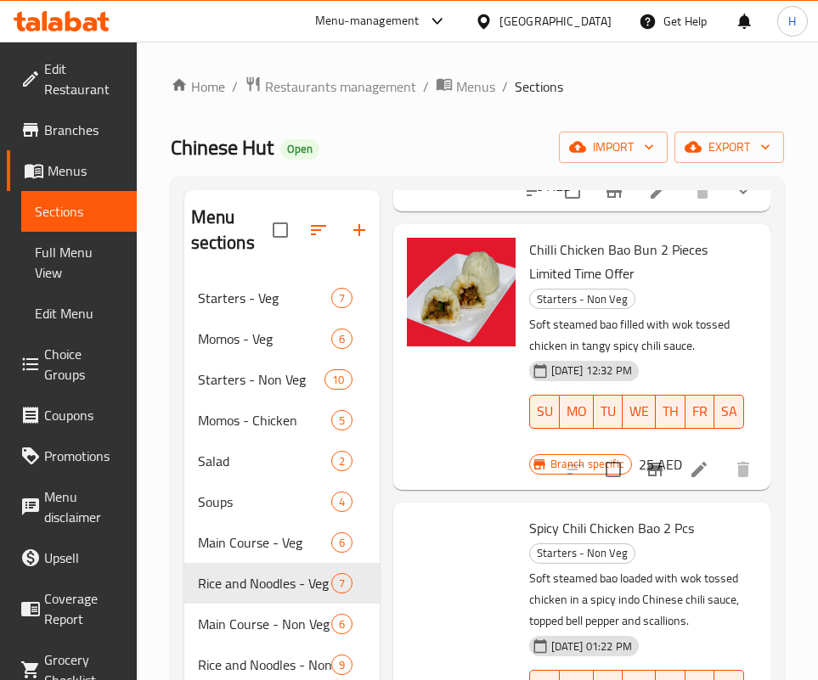
click at [777, 371] on div "Menu sections Starters - Veg 7 Momos - Veg 6 Starters - Non Veg 10 Momos - Chic…" at bounding box center [477, 543] width 613 height 733
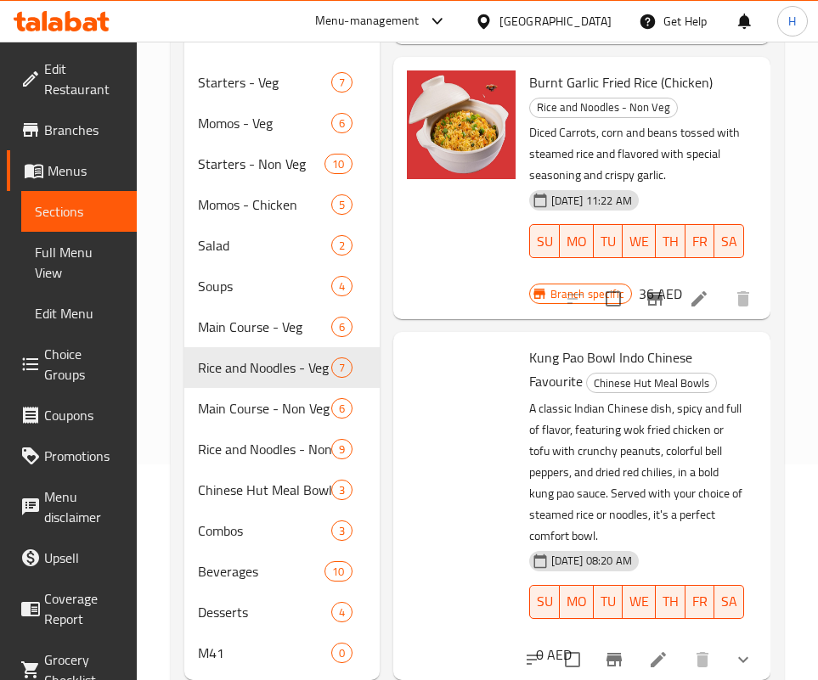
scroll to position [4026, 0]
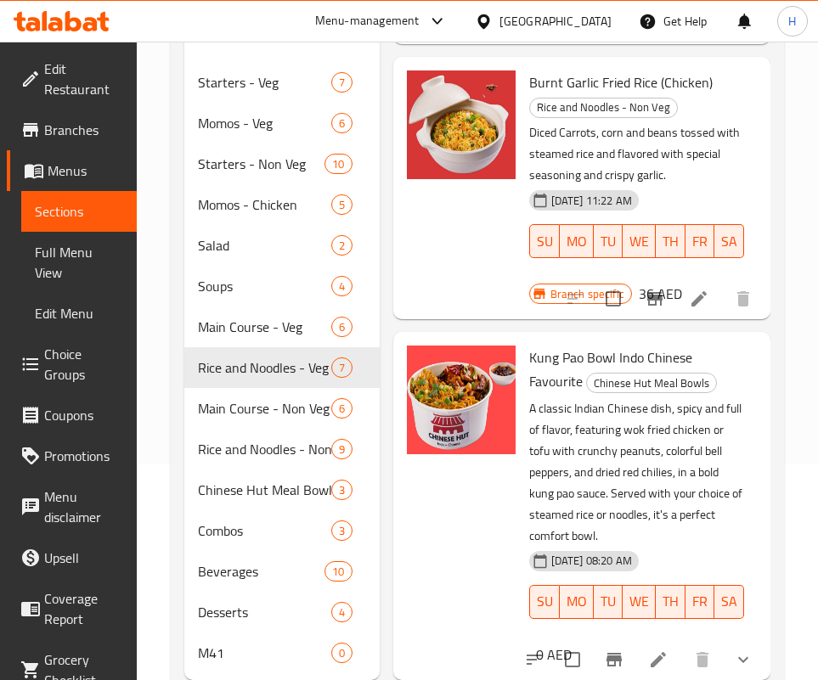
click at [645, 451] on p "A classic Indian Chinese dish, spicy and full of flavor, featuring wok fried ch…" at bounding box center [636, 472] width 214 height 149
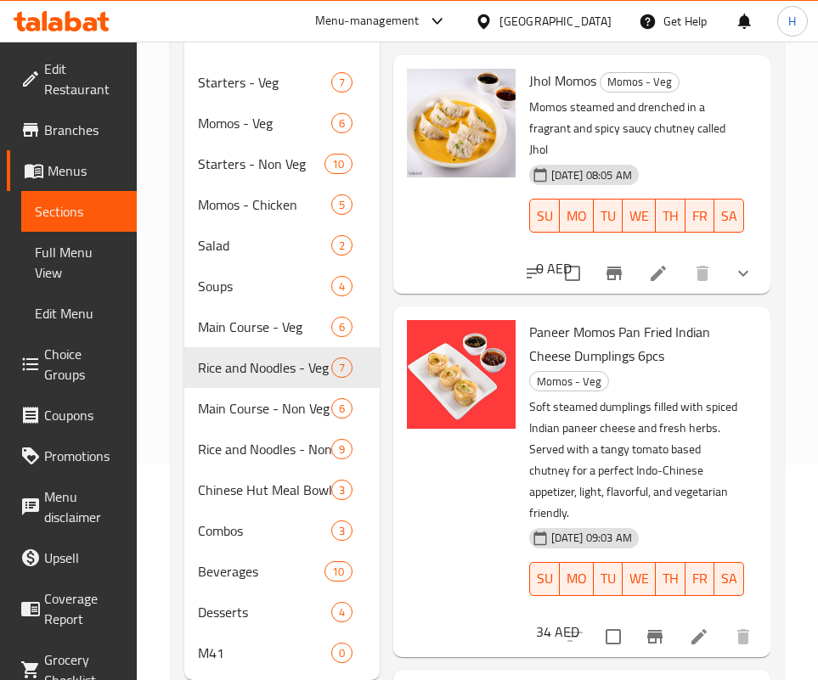
scroll to position [0, 0]
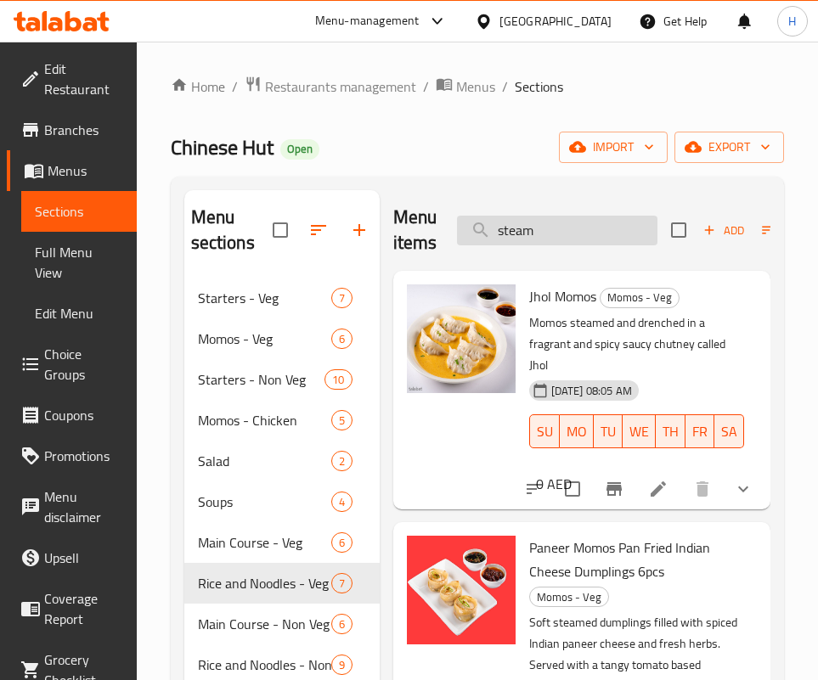
click at [549, 233] on input "steam" at bounding box center [557, 231] width 200 height 30
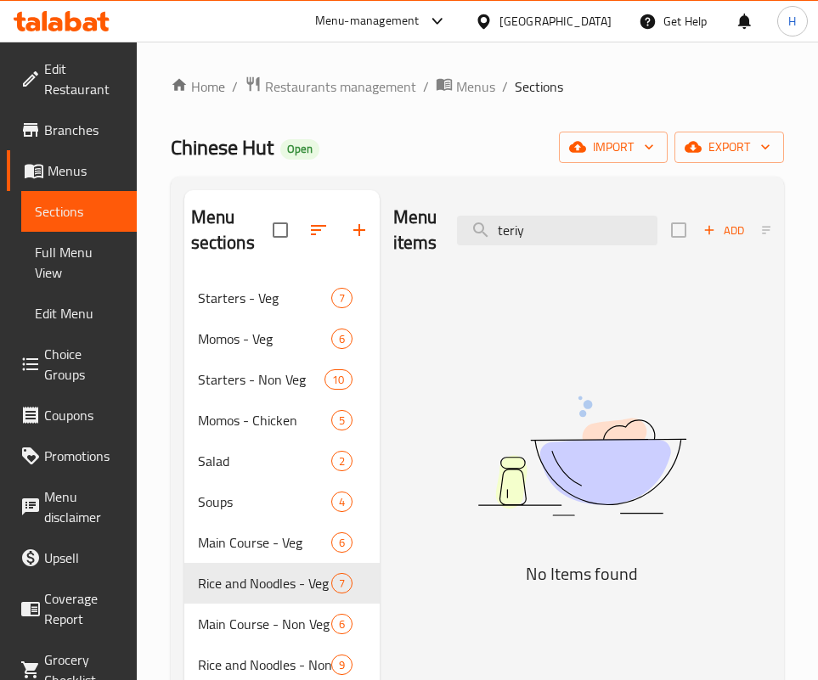
click at [491, 599] on div "Menu items teriy Add Sort Manage items No Items found" at bounding box center [575, 543] width 391 height 706
click at [532, 241] on input "teriy" at bounding box center [557, 231] width 200 height 30
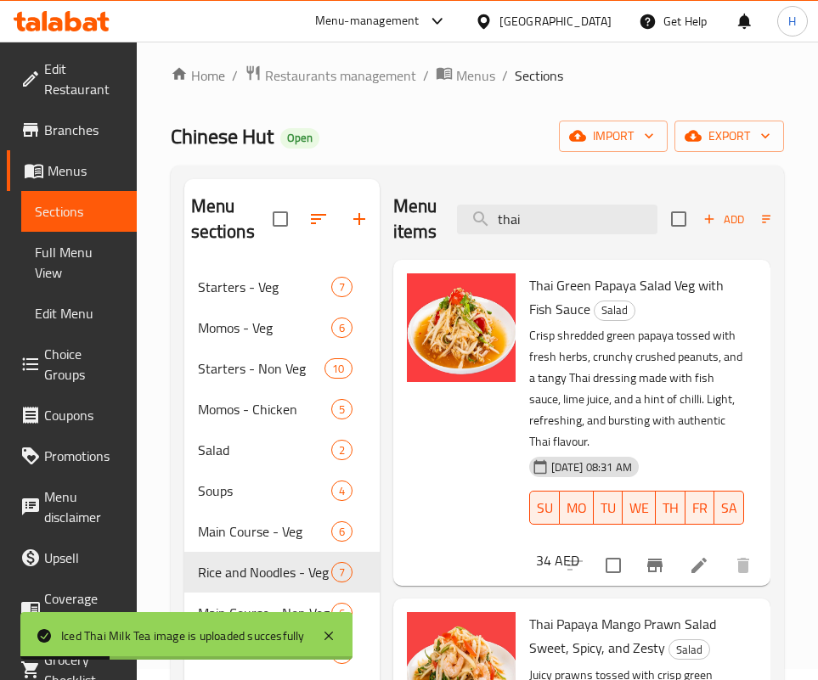
scroll to position [8, 0]
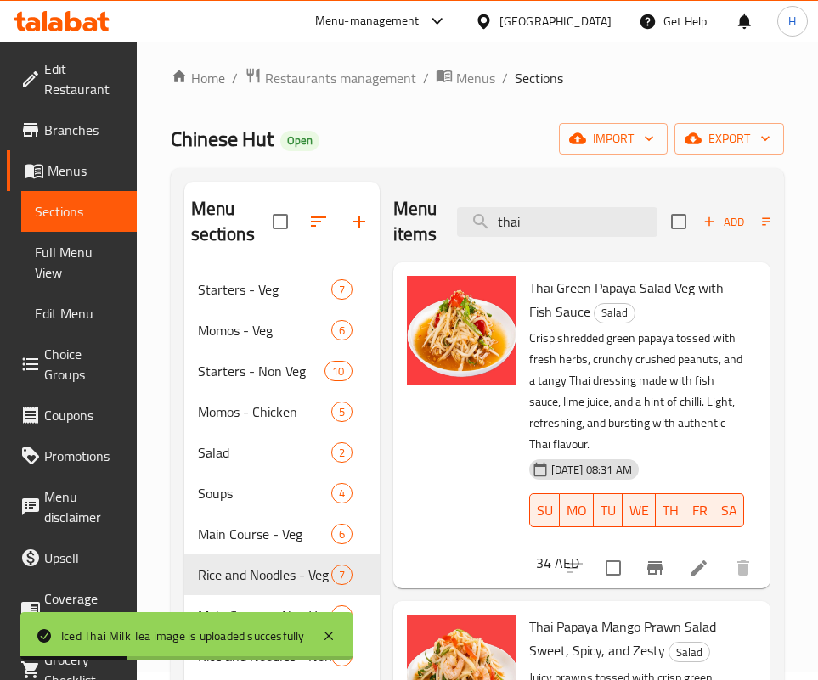
click at [540, 247] on div "Menu items thai Add Sort Manage items" at bounding box center [581, 222] width 377 height 81
click at [540, 216] on input "thai" at bounding box center [557, 222] width 200 height 30
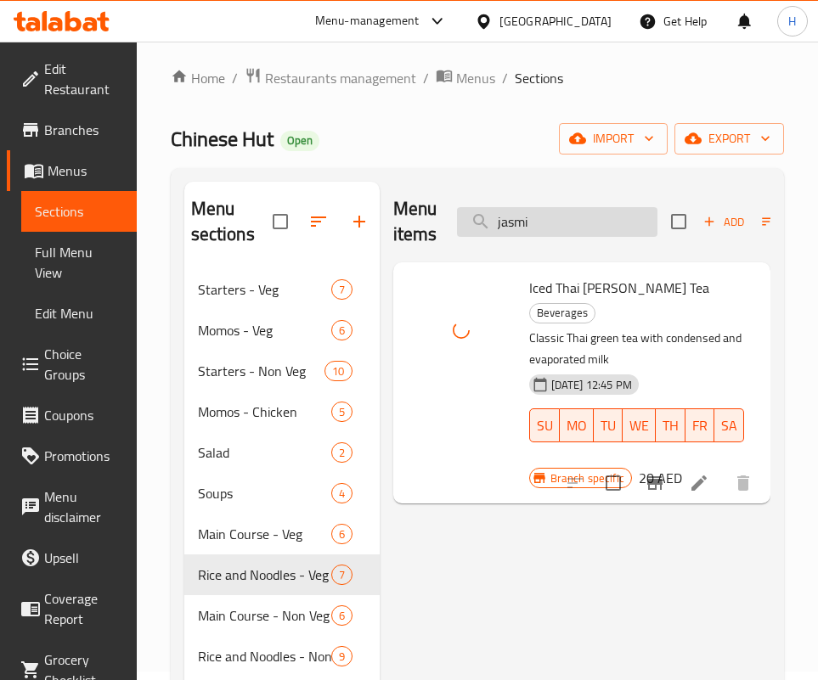
click at [533, 213] on input "jasmi" at bounding box center [557, 222] width 200 height 30
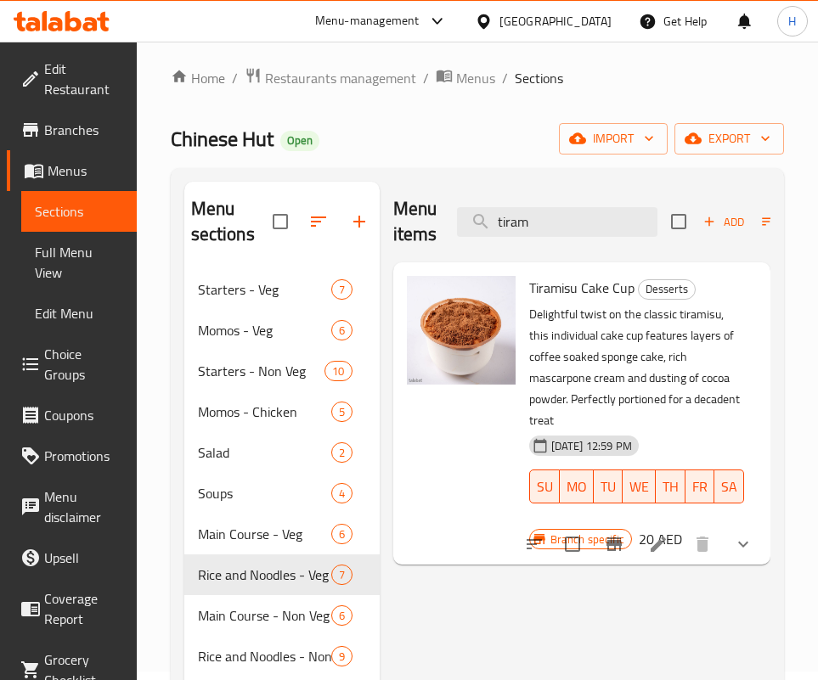
click at [475, 589] on div "Menu items tiram Add Sort Manage items Tiramisu Cake Cup Desserts Delightful tw…" at bounding box center [575, 535] width 391 height 706
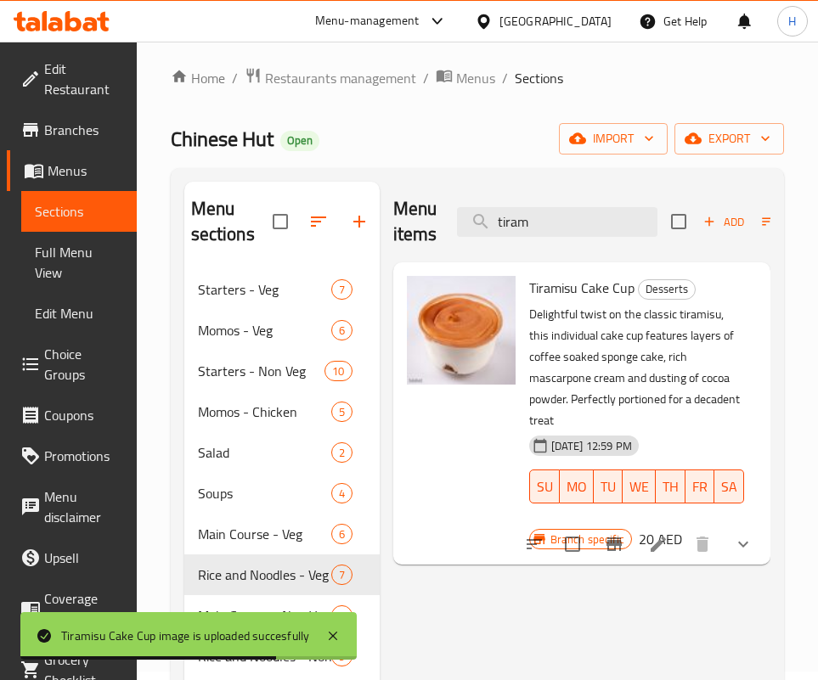
click at [563, 638] on div "Menu items tiram Add Sort Manage items Tiramisu Cake Cup Desserts Delightful tw…" at bounding box center [575, 535] width 391 height 706
drag, startPoint x: 564, startPoint y: 248, endPoint x: 567, endPoint y: 238, distance: 10.7
click at [564, 248] on div "Menu items tiram Add Sort Manage items" at bounding box center [581, 222] width 377 height 81
click at [573, 226] on input "tiram" at bounding box center [557, 222] width 200 height 30
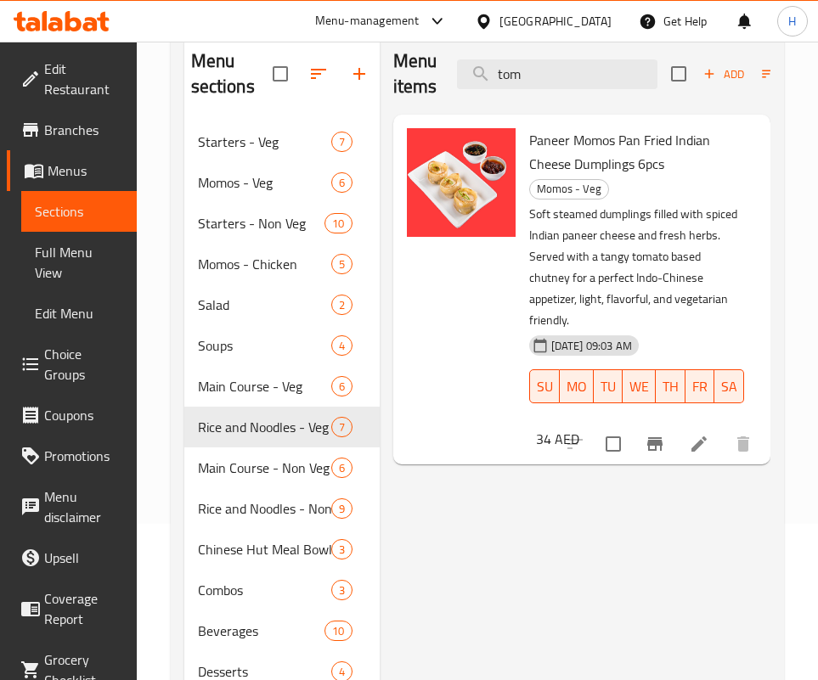
scroll to position [263, 0]
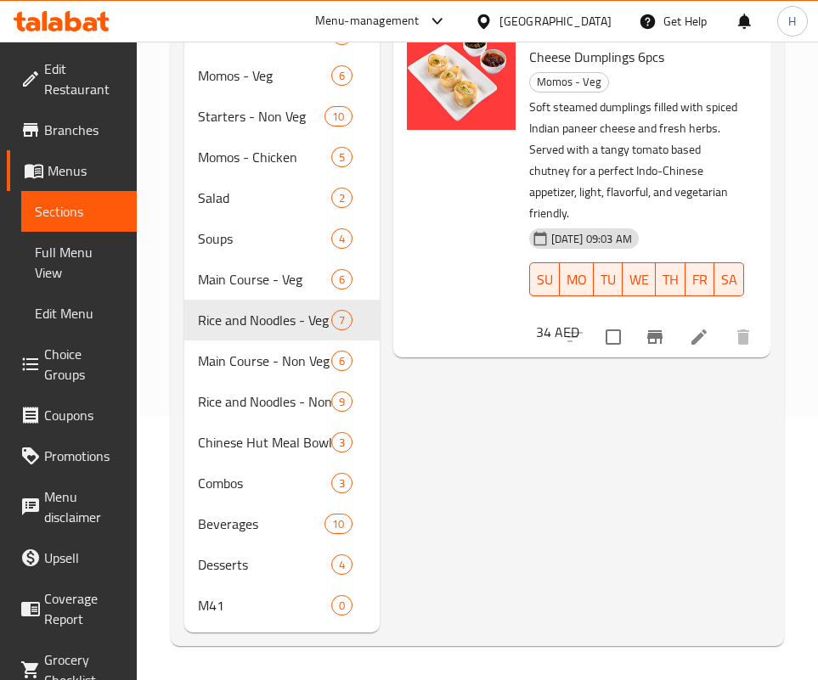
type input "tom"
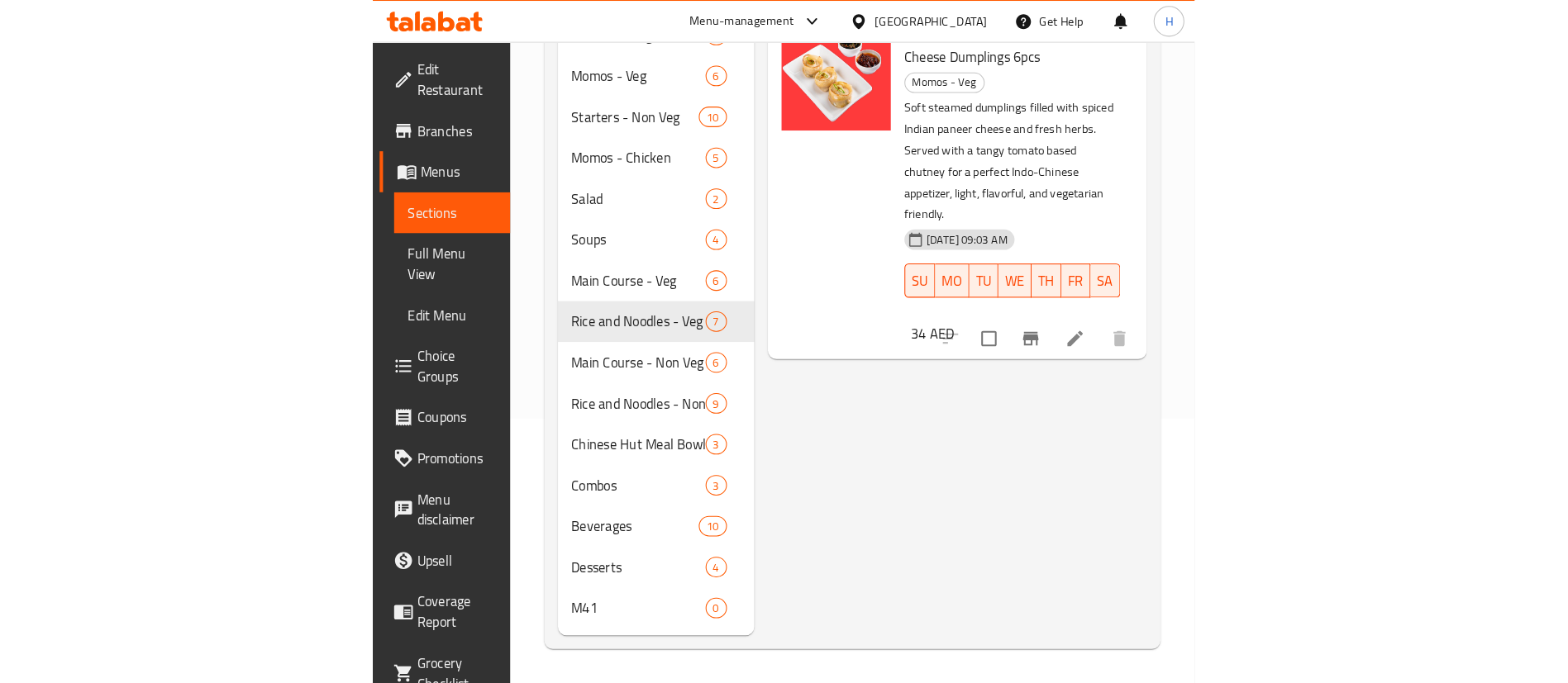
scroll to position [232, 0]
